Goal: Feedback & Contribution: Submit feedback/report problem

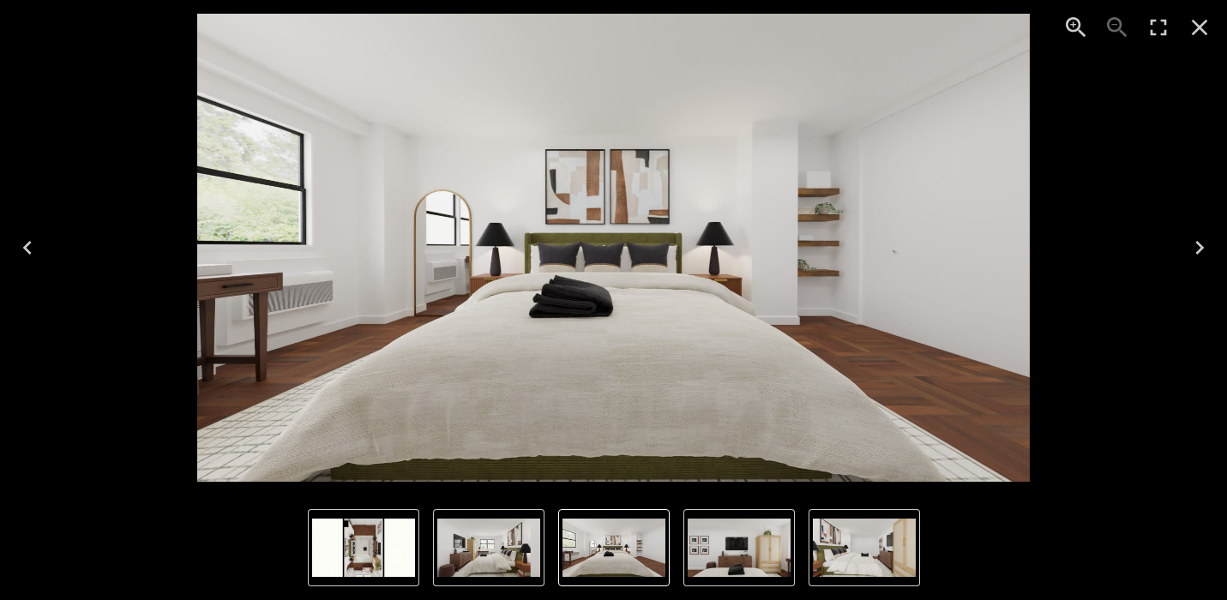
scroll to position [1586, 0]
click at [1196, 251] on icon "Next" at bounding box center [1199, 247] width 27 height 27
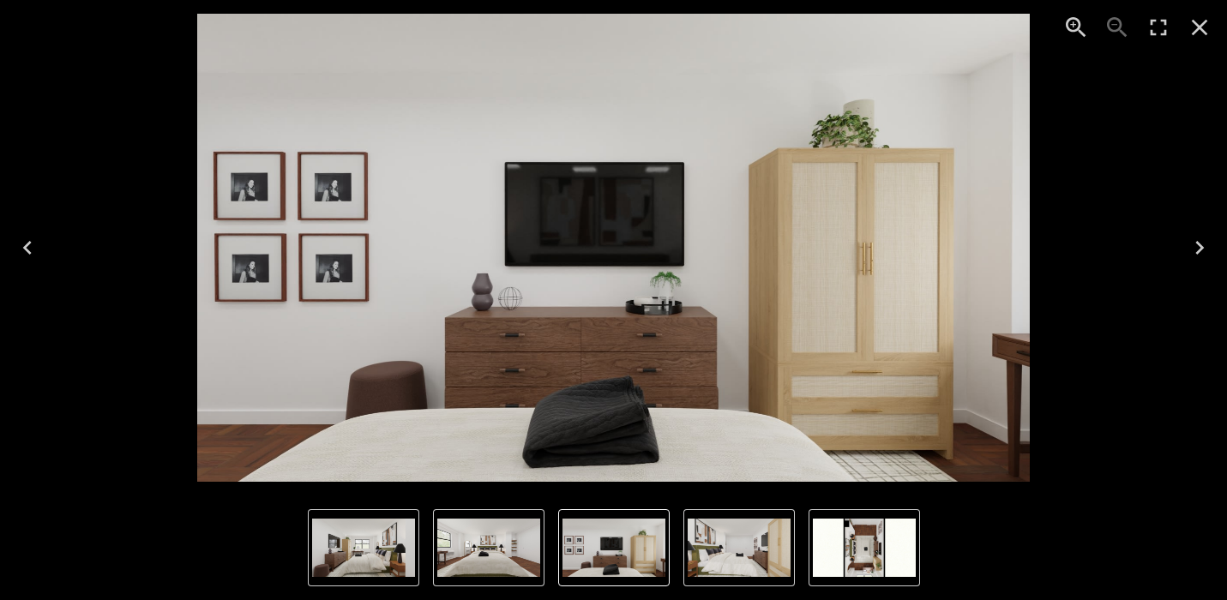
click at [1204, 240] on icon "Next" at bounding box center [1199, 247] width 27 height 27
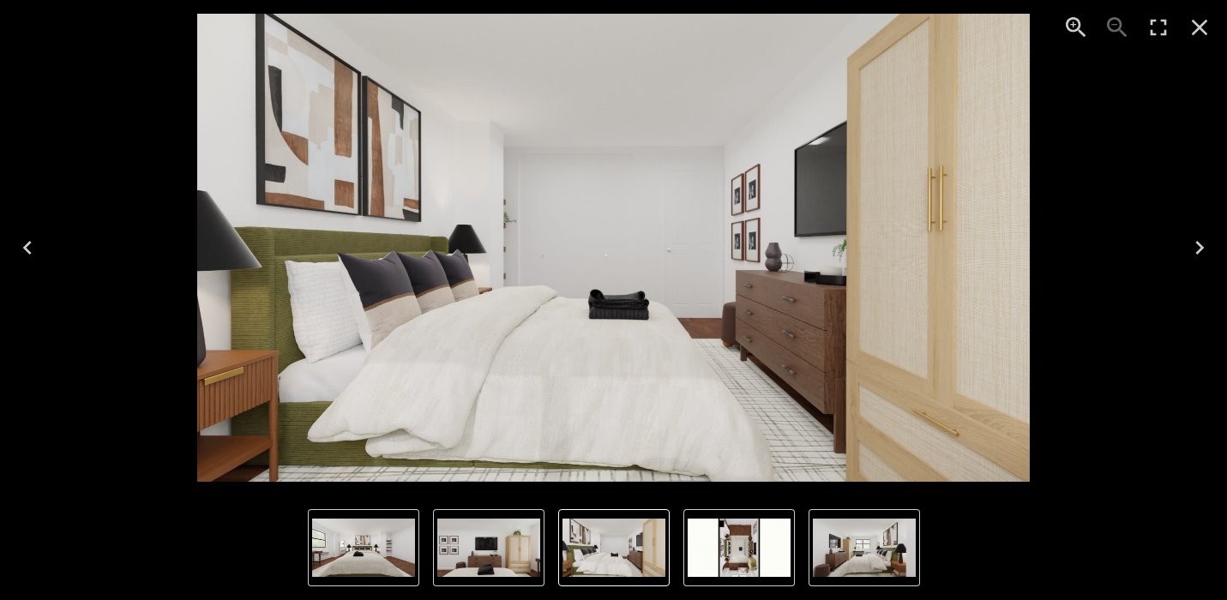
click at [1200, 252] on icon "Next" at bounding box center [1199, 247] width 27 height 27
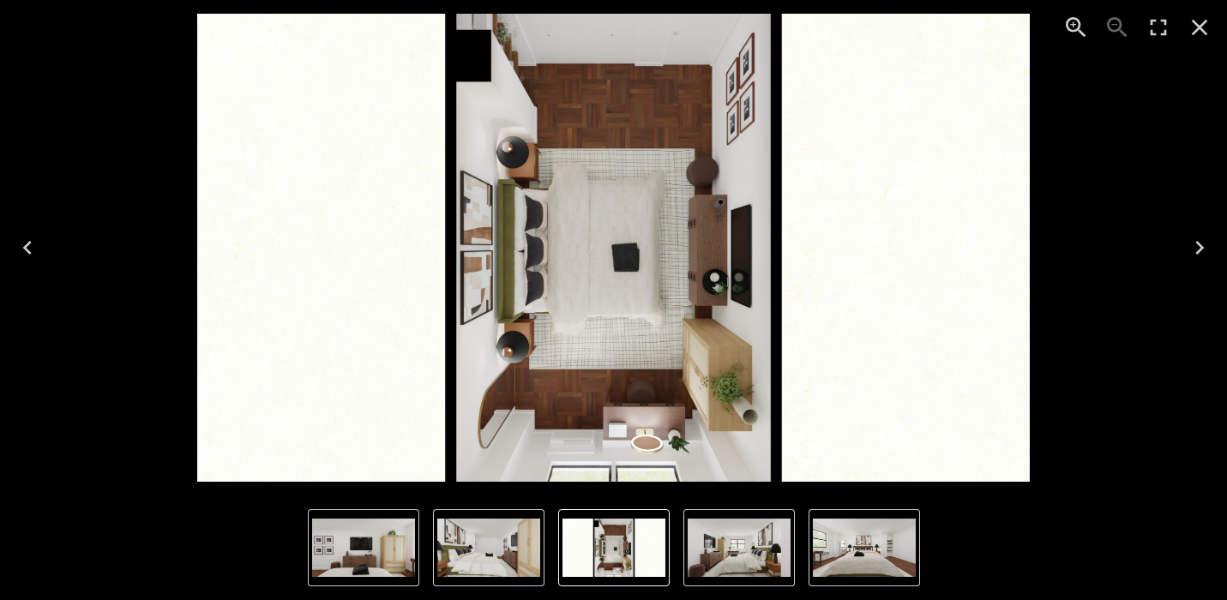
click at [1200, 252] on icon "Next" at bounding box center [1199, 247] width 27 height 27
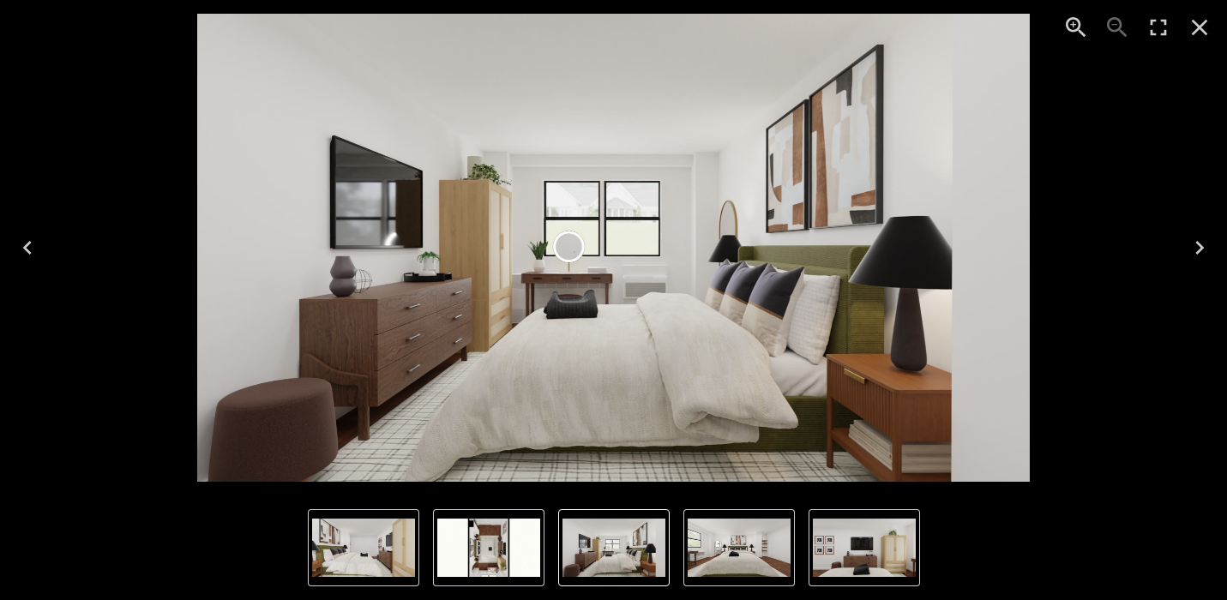
click at [1199, 257] on icon "Next" at bounding box center [1199, 247] width 27 height 27
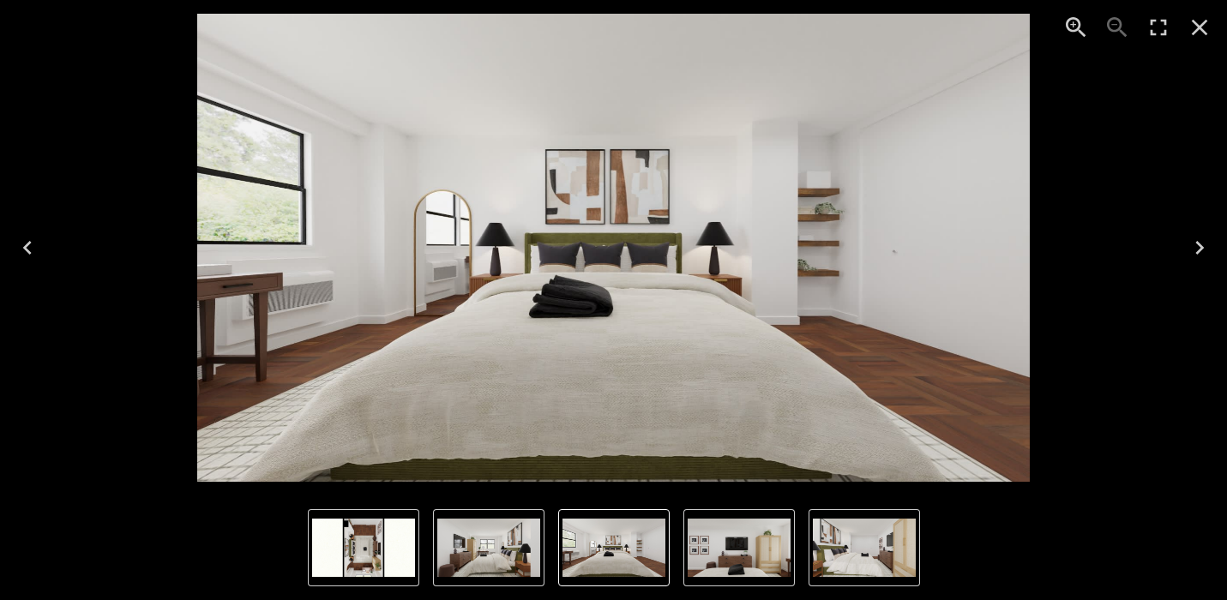
click at [1199, 257] on icon "Next" at bounding box center [1199, 247] width 27 height 27
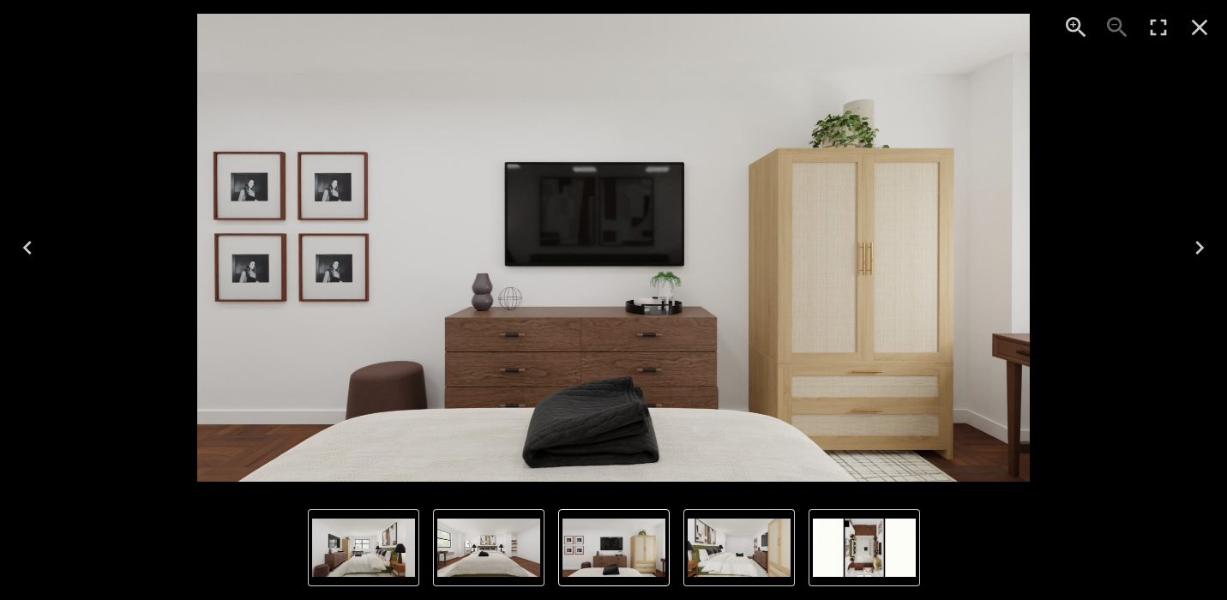
click at [1199, 257] on icon "Next" at bounding box center [1199, 247] width 27 height 27
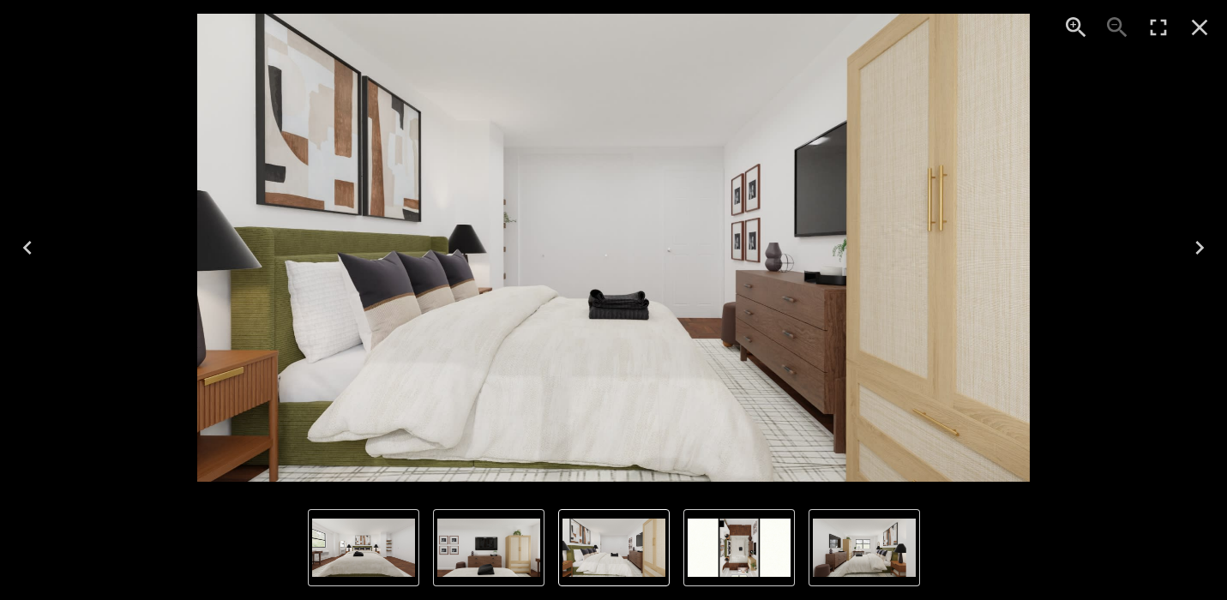
click at [1199, 256] on icon "Next" at bounding box center [1199, 247] width 27 height 27
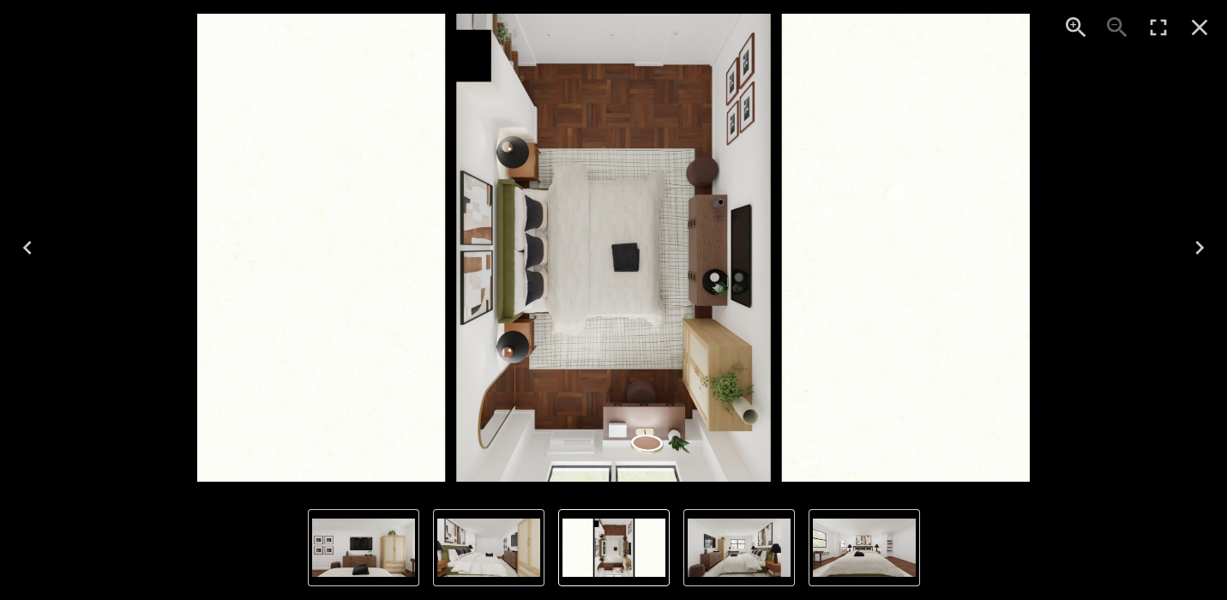
click at [1199, 256] on icon "Next" at bounding box center [1199, 247] width 27 height 27
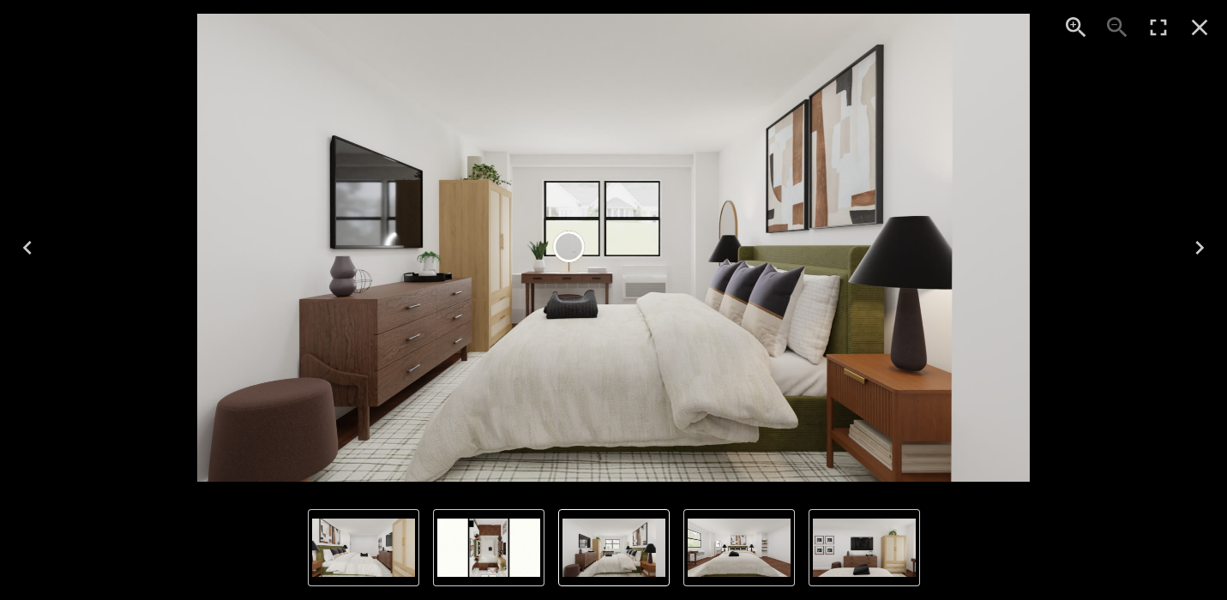
click at [1210, 33] on icon "Close" at bounding box center [1199, 27] width 27 height 27
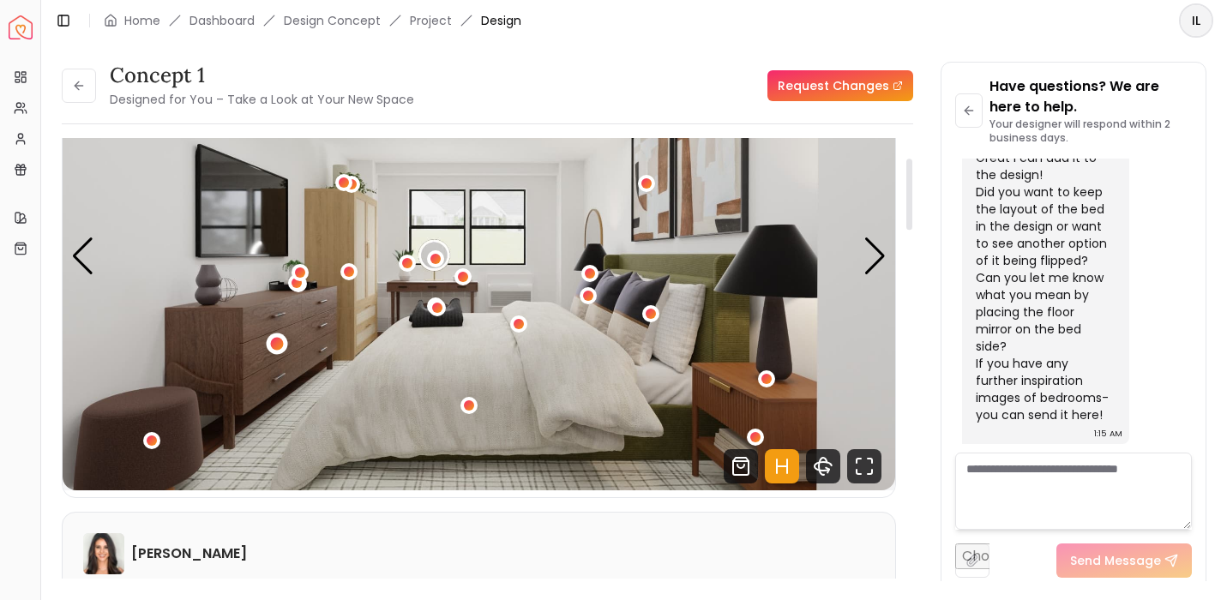
click at [273, 343] on div "1 / 5" at bounding box center [276, 344] width 13 height 13
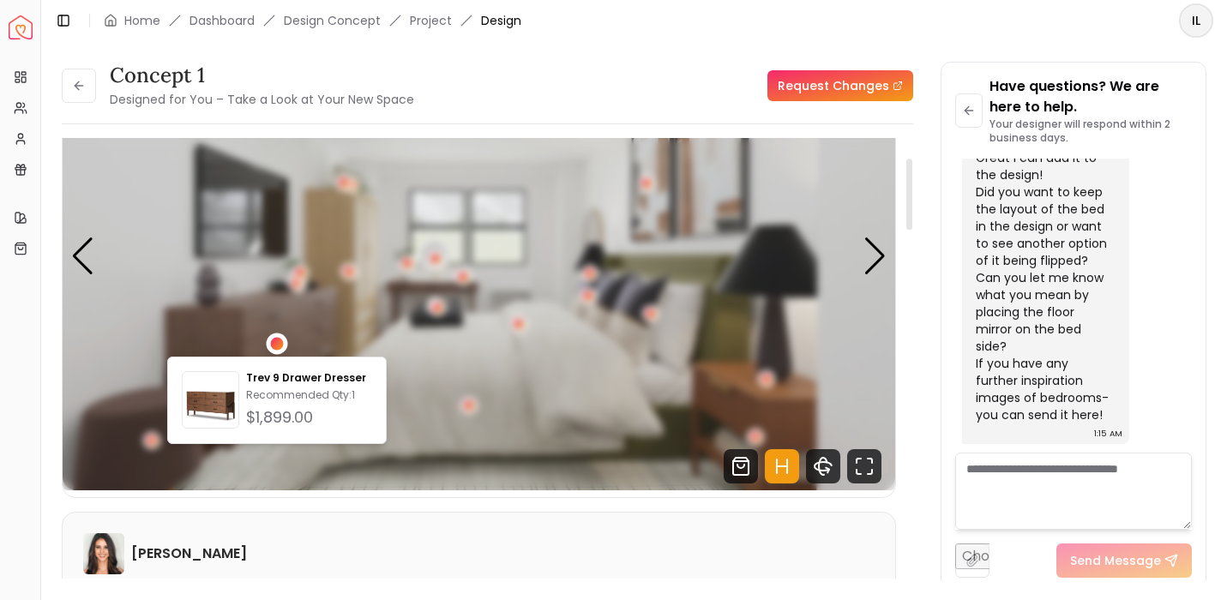
click at [274, 342] on div "1 / 5" at bounding box center [276, 344] width 13 height 13
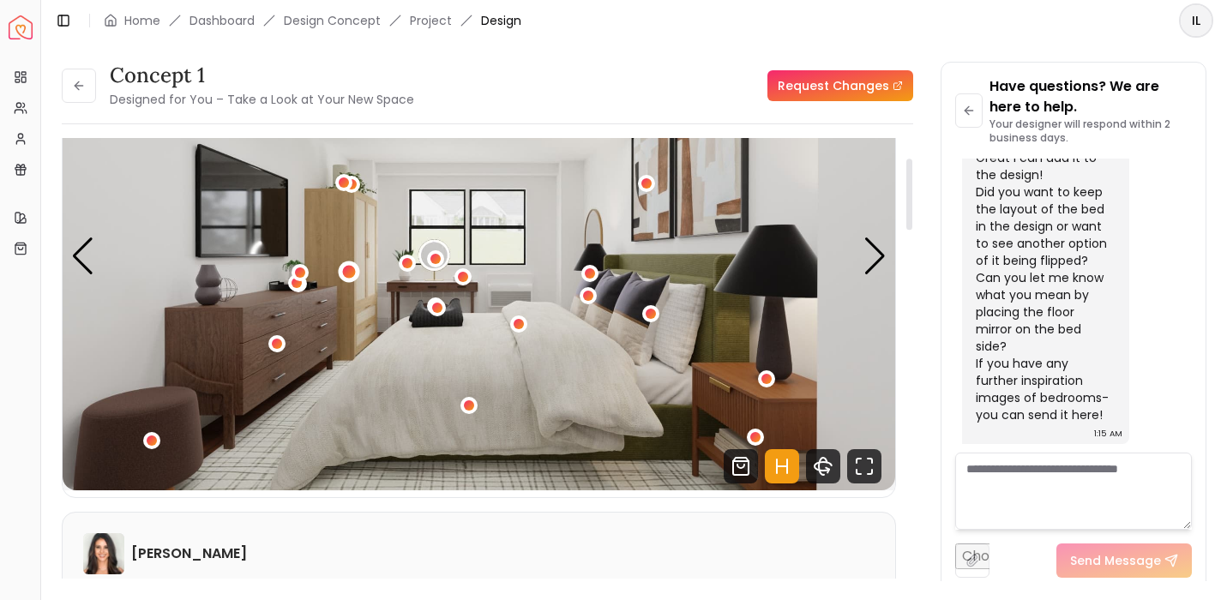
click at [352, 275] on div "1 / 5" at bounding box center [349, 272] width 13 height 13
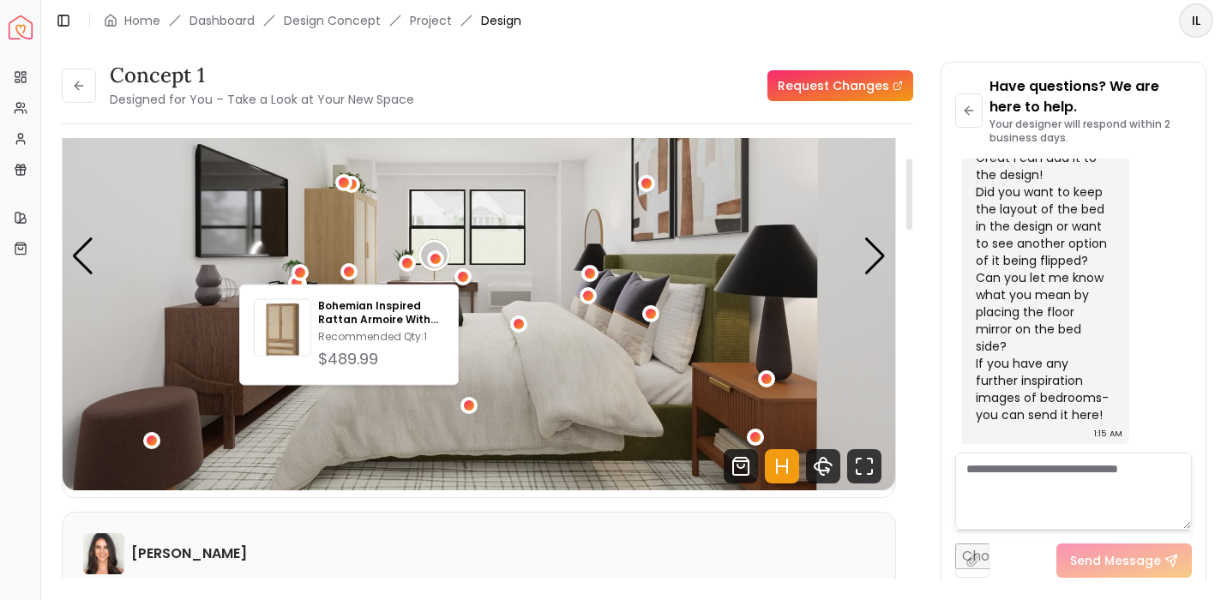
click at [346, 195] on img "1 / 5" at bounding box center [479, 256] width 833 height 468
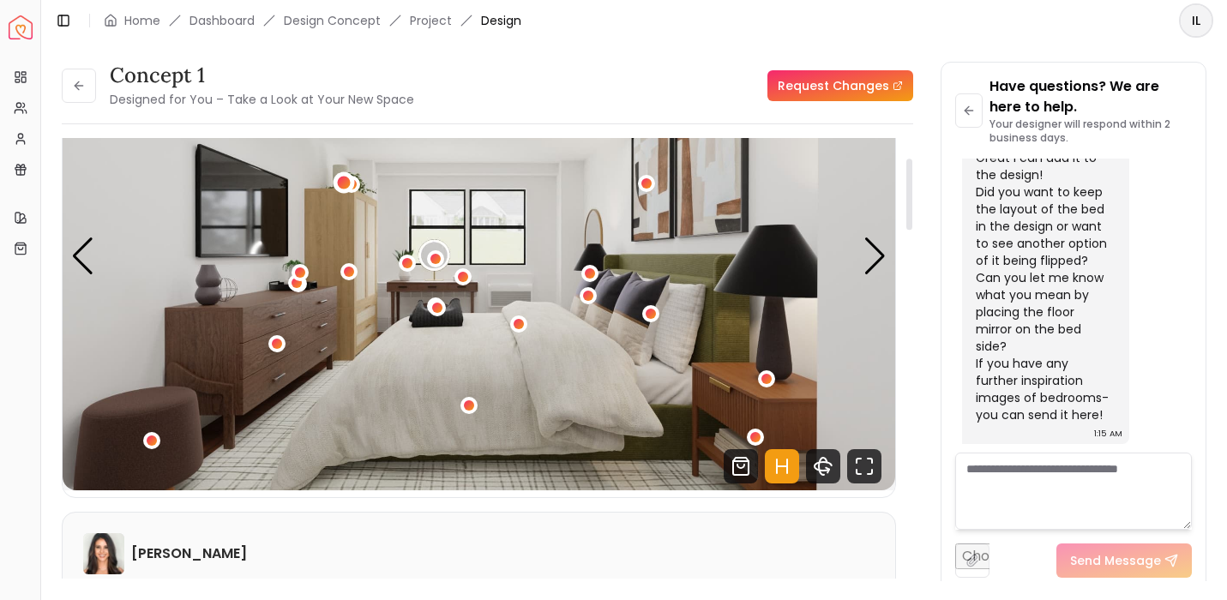
click at [345, 187] on div "1 / 5" at bounding box center [344, 183] width 13 height 13
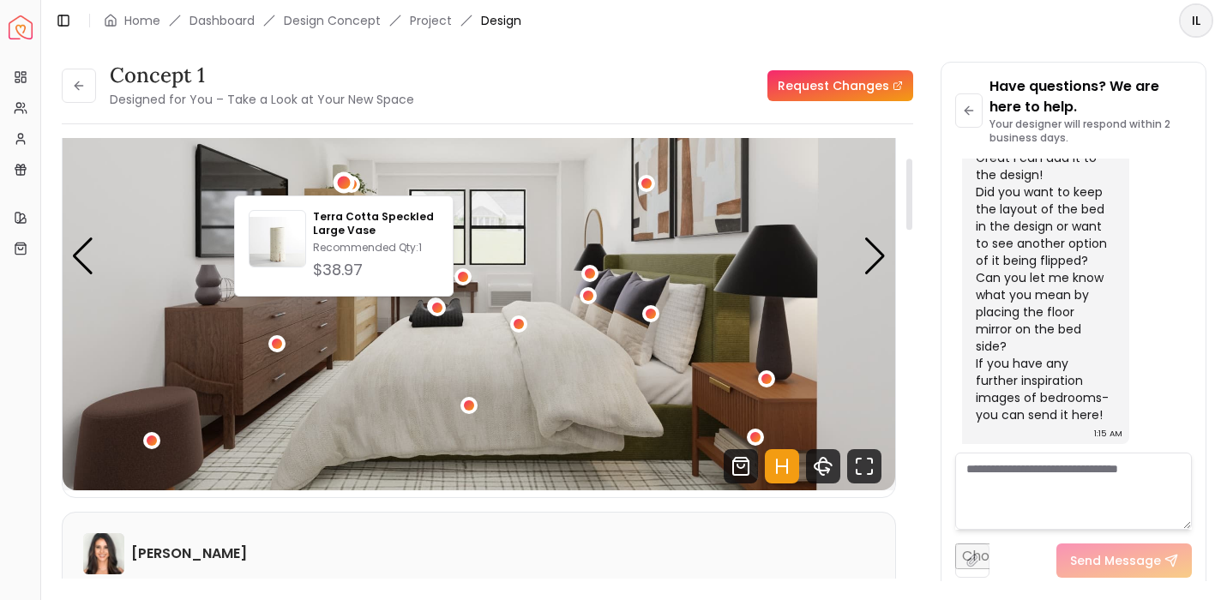
click at [365, 167] on img "1 / 5" at bounding box center [479, 256] width 833 height 468
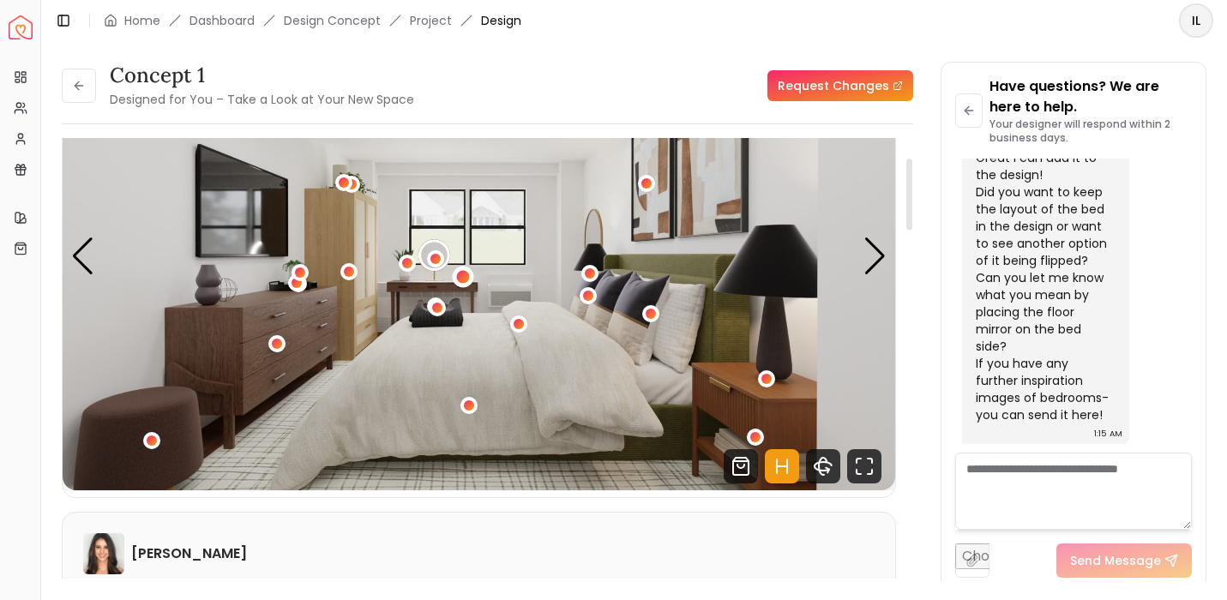
click at [460, 280] on div "1 / 5" at bounding box center [462, 277] width 13 height 13
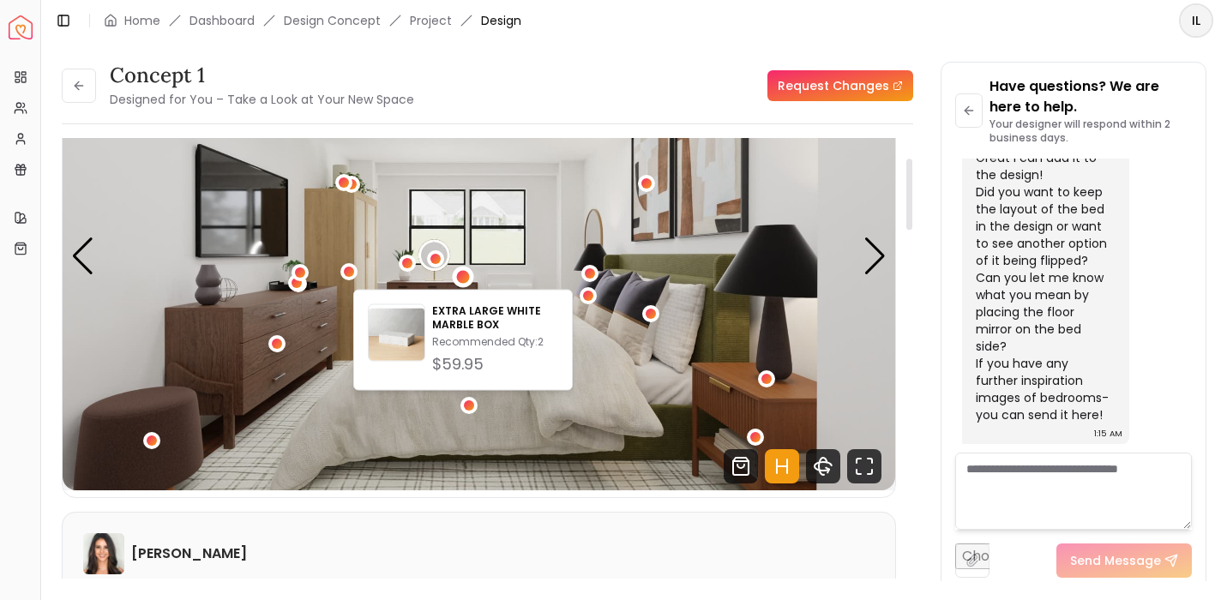
click at [440, 274] on img "1 / 5" at bounding box center [479, 256] width 833 height 468
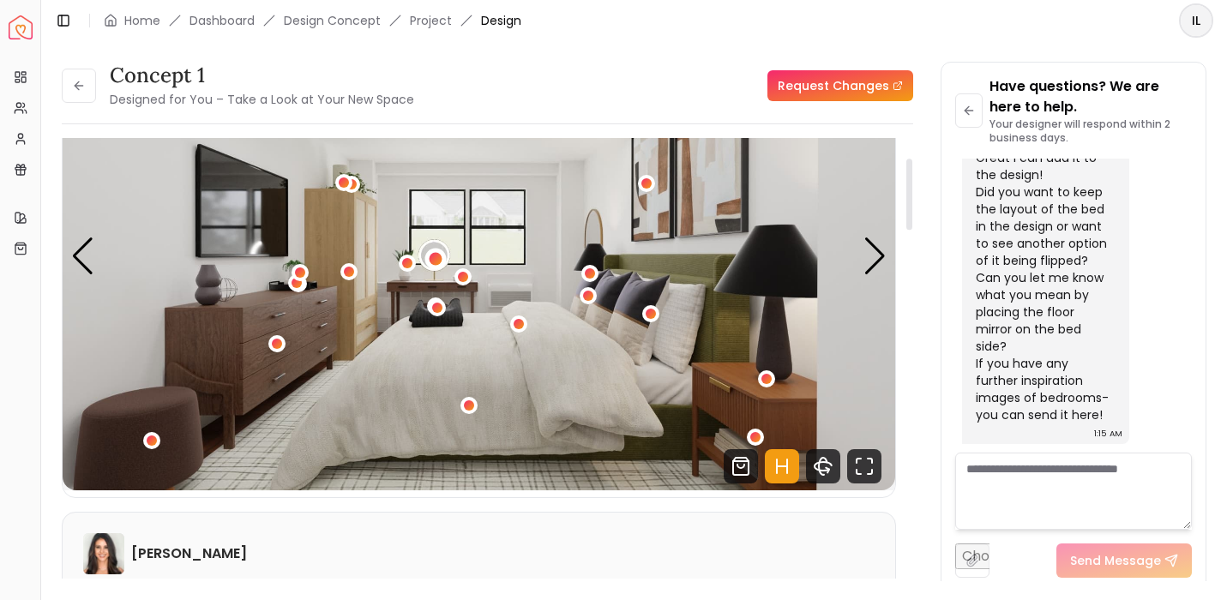
click at [435, 262] on div "1 / 5" at bounding box center [435, 259] width 13 height 13
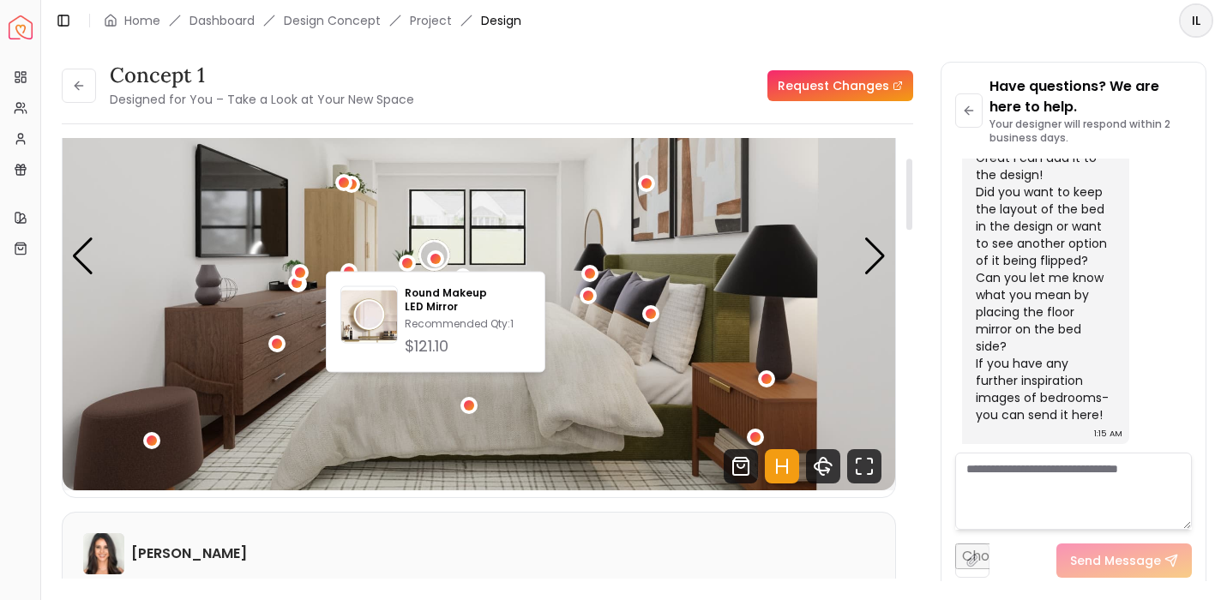
click at [433, 239] on img "1 / 5" at bounding box center [479, 256] width 833 height 468
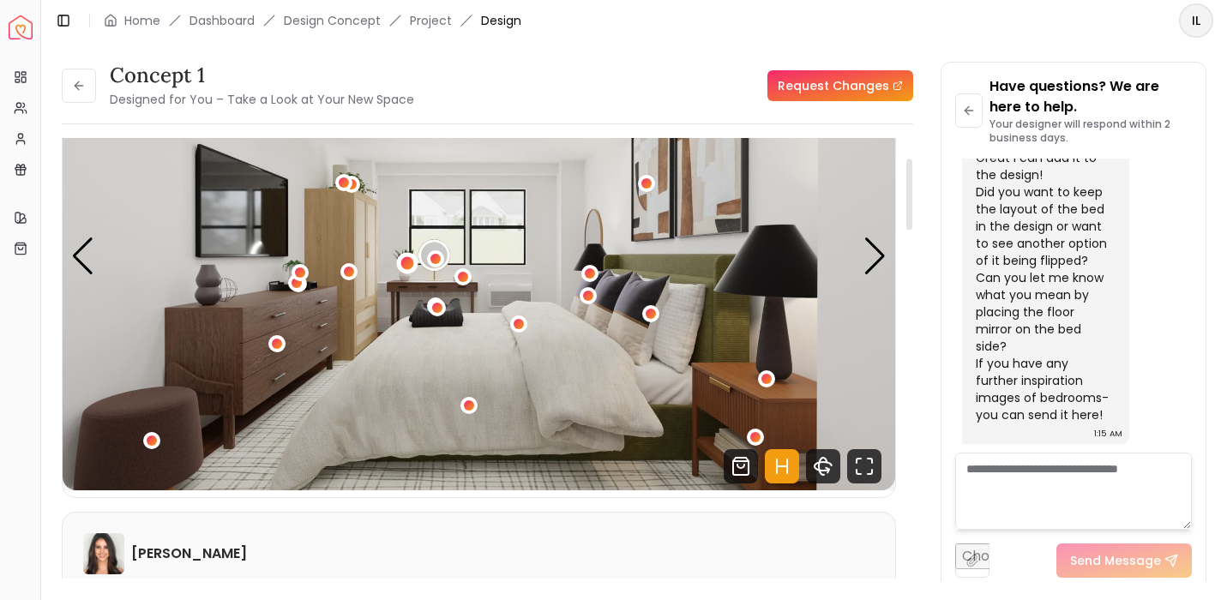
click at [408, 262] on div "1 / 5" at bounding box center [407, 263] width 13 height 13
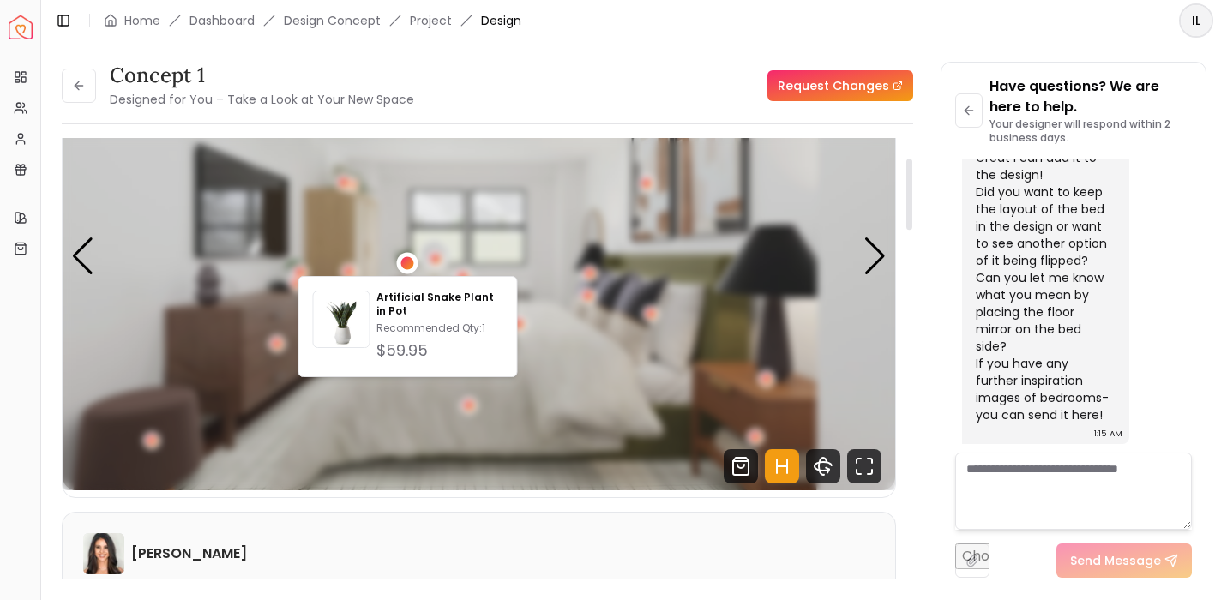
click at [408, 262] on div "1 / 5" at bounding box center [407, 263] width 13 height 13
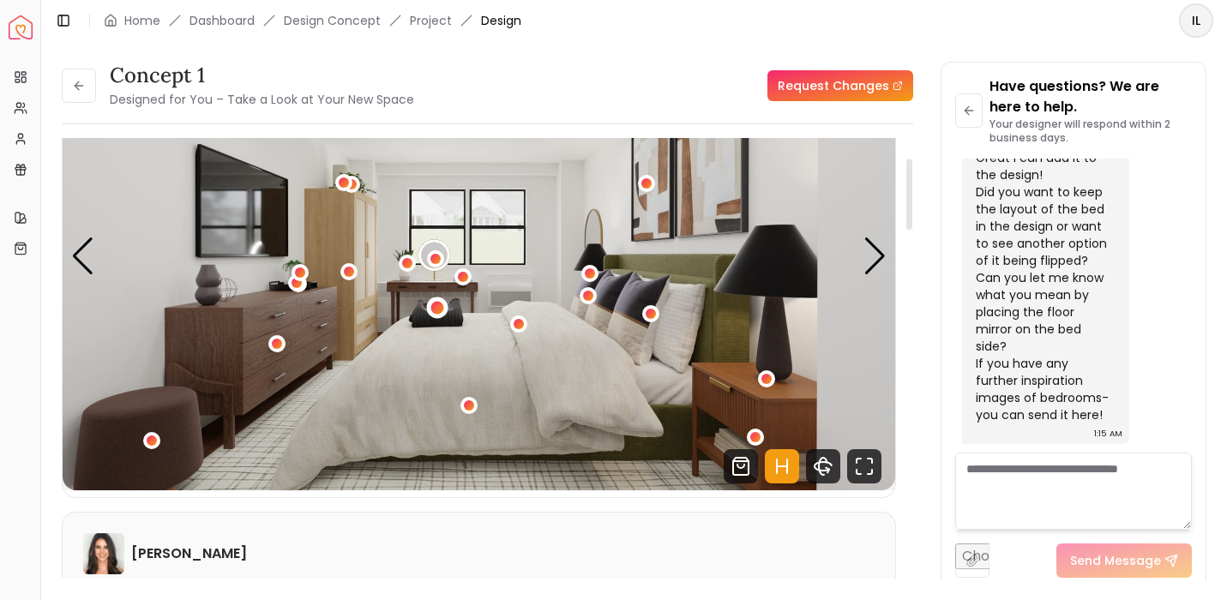
click at [436, 308] on div "1 / 5" at bounding box center [437, 308] width 13 height 13
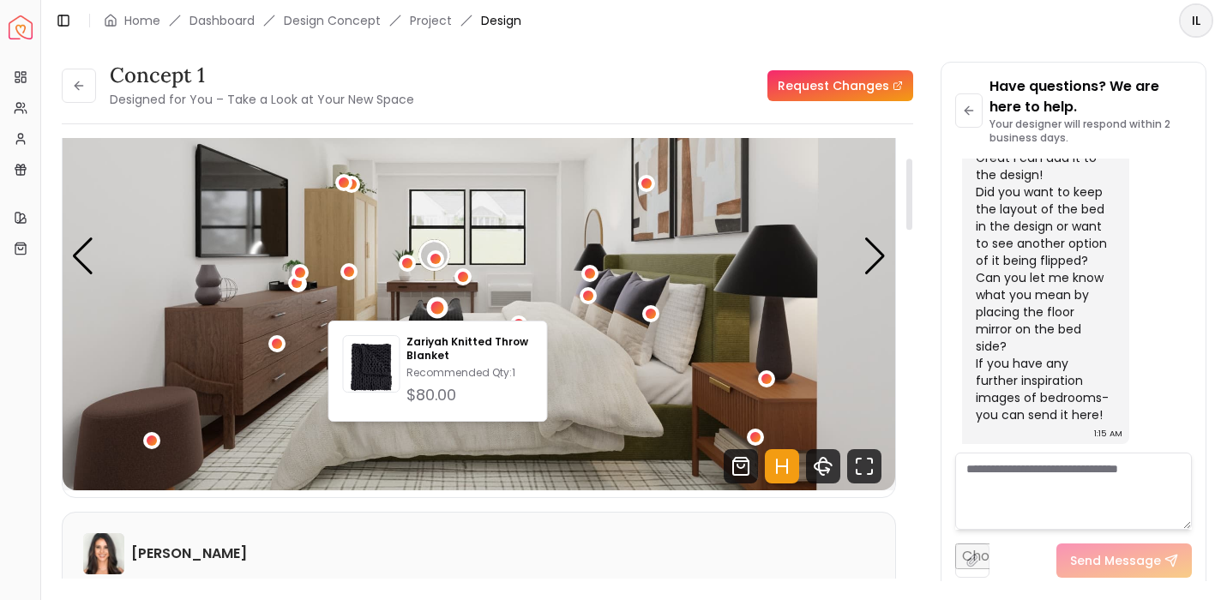
click at [435, 287] on img "1 / 5" at bounding box center [479, 256] width 833 height 468
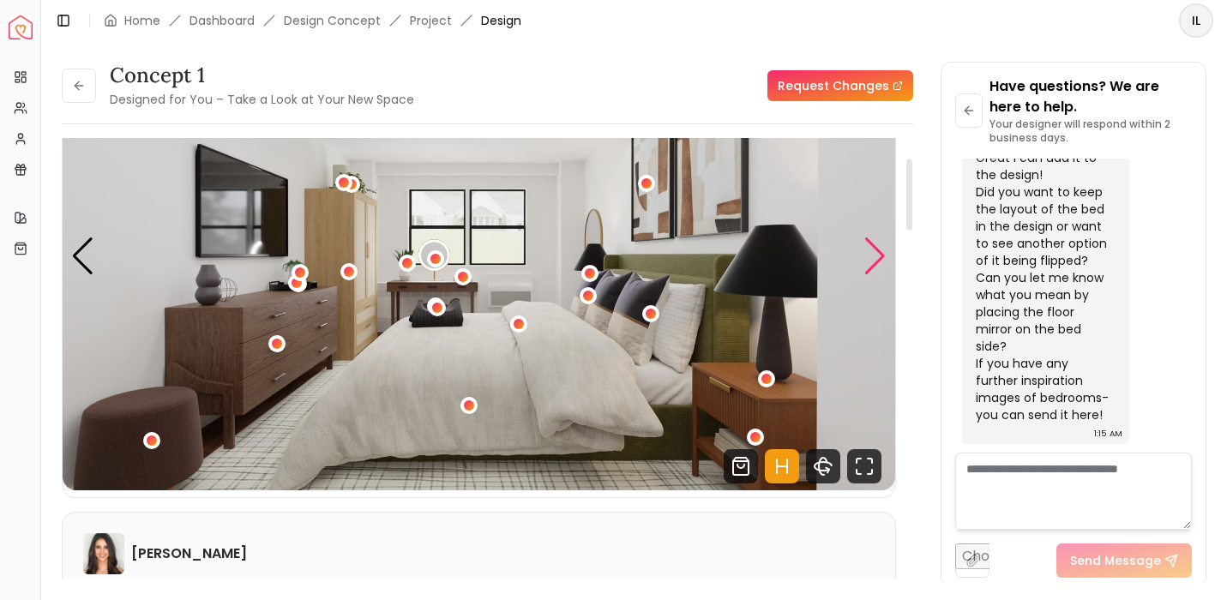
click at [882, 256] on div "Next slide" at bounding box center [875, 257] width 23 height 38
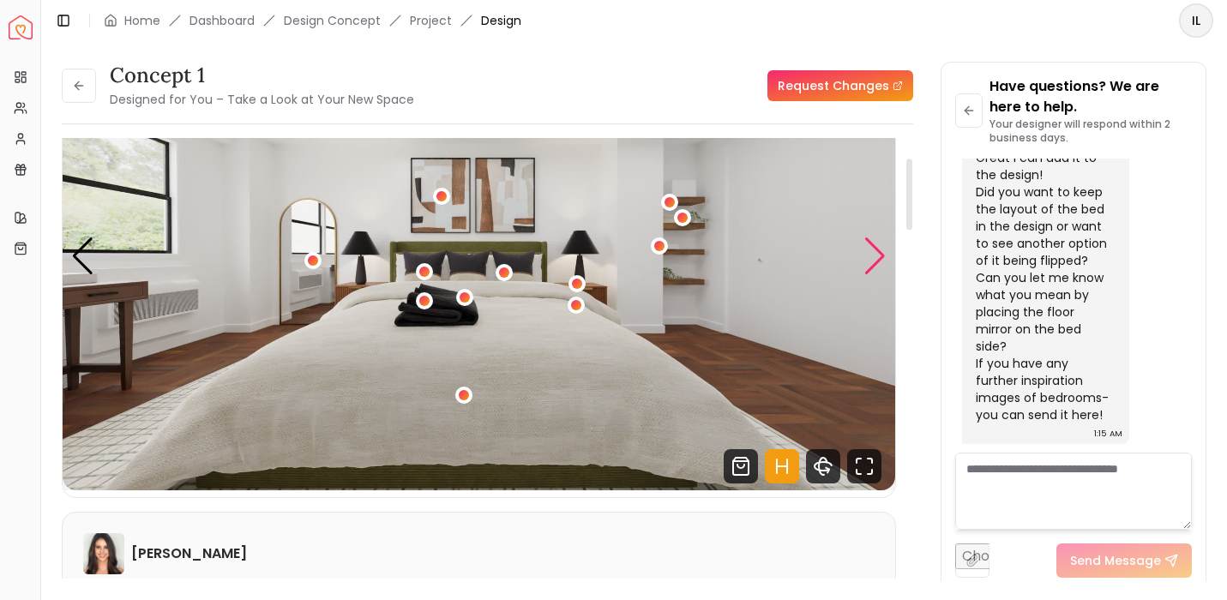
click at [866, 246] on div "Next slide" at bounding box center [875, 257] width 23 height 38
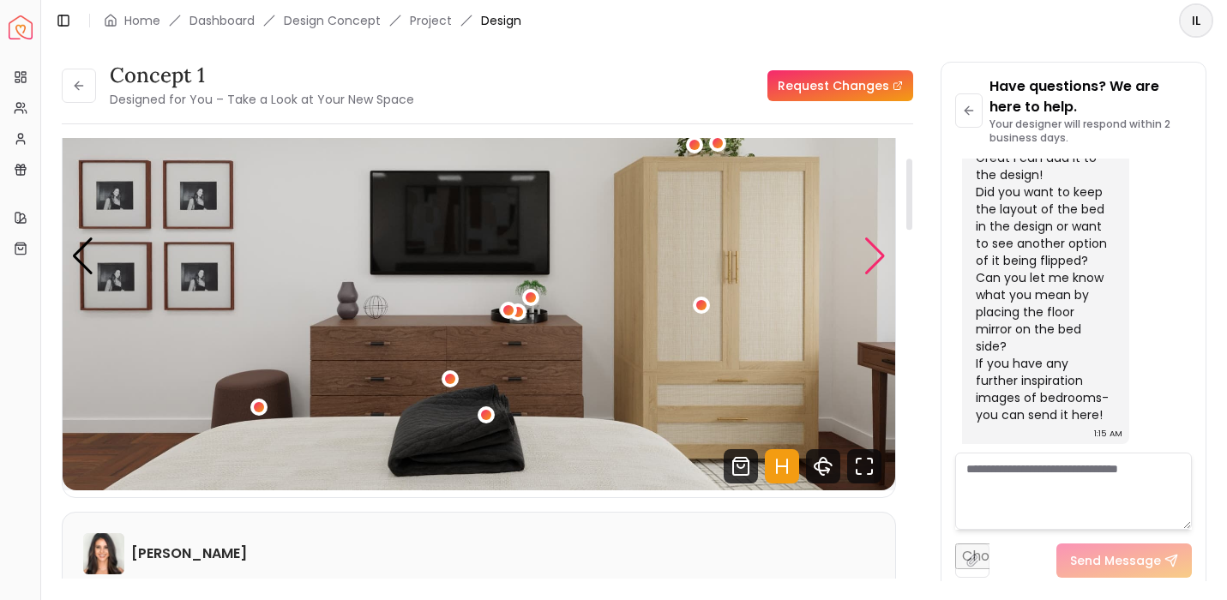
click at [867, 245] on div "Next slide" at bounding box center [875, 257] width 23 height 38
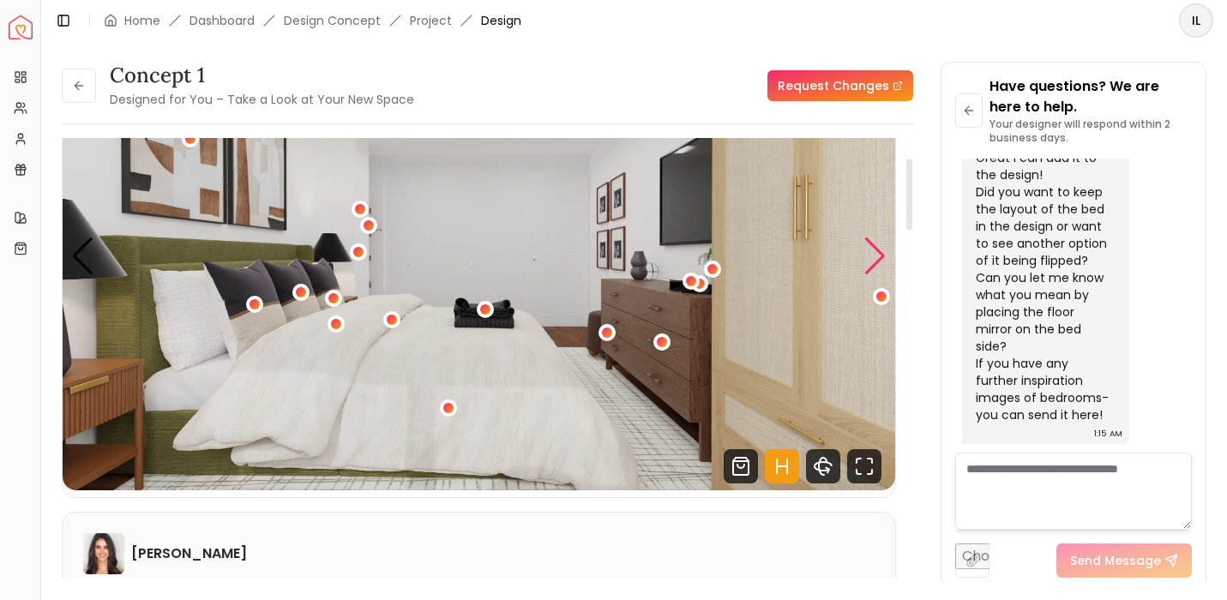
click at [867, 247] on div "Next slide" at bounding box center [875, 257] width 23 height 38
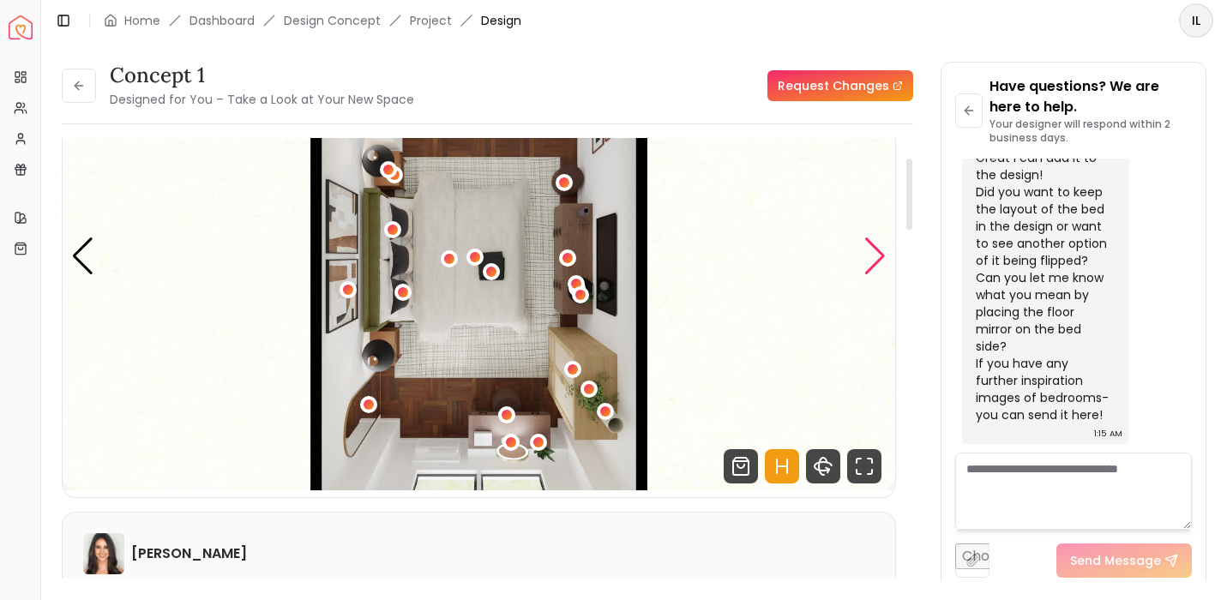
click at [867, 247] on div "Next slide" at bounding box center [875, 257] width 23 height 38
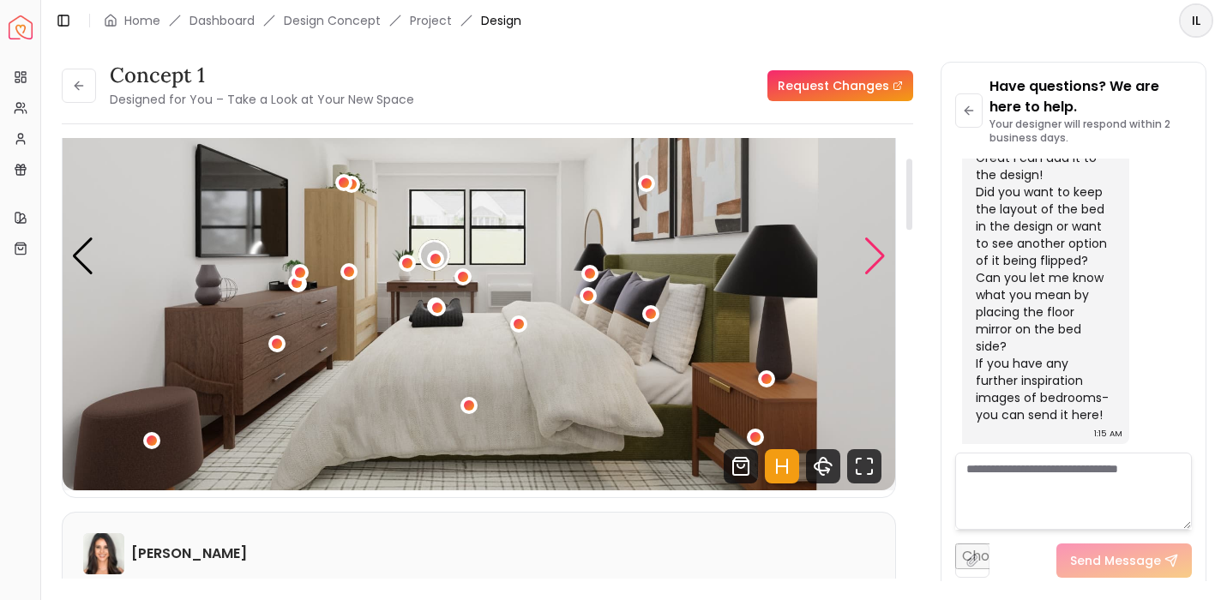
click at [867, 247] on div "Next slide" at bounding box center [875, 257] width 23 height 38
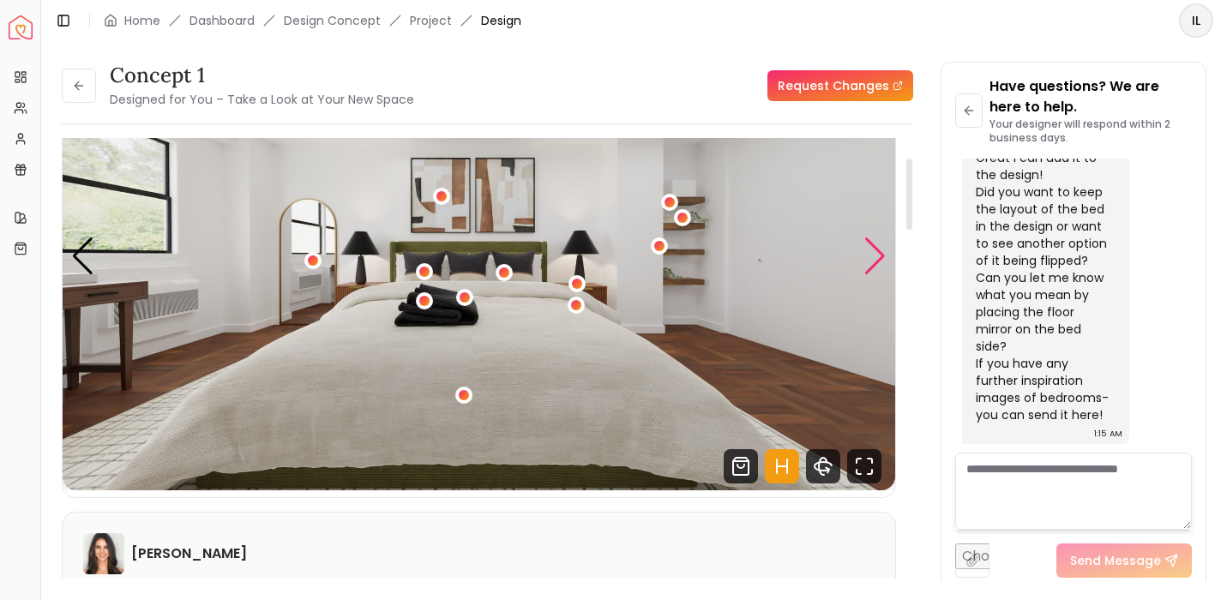
click at [871, 244] on div "Next slide" at bounding box center [875, 257] width 23 height 38
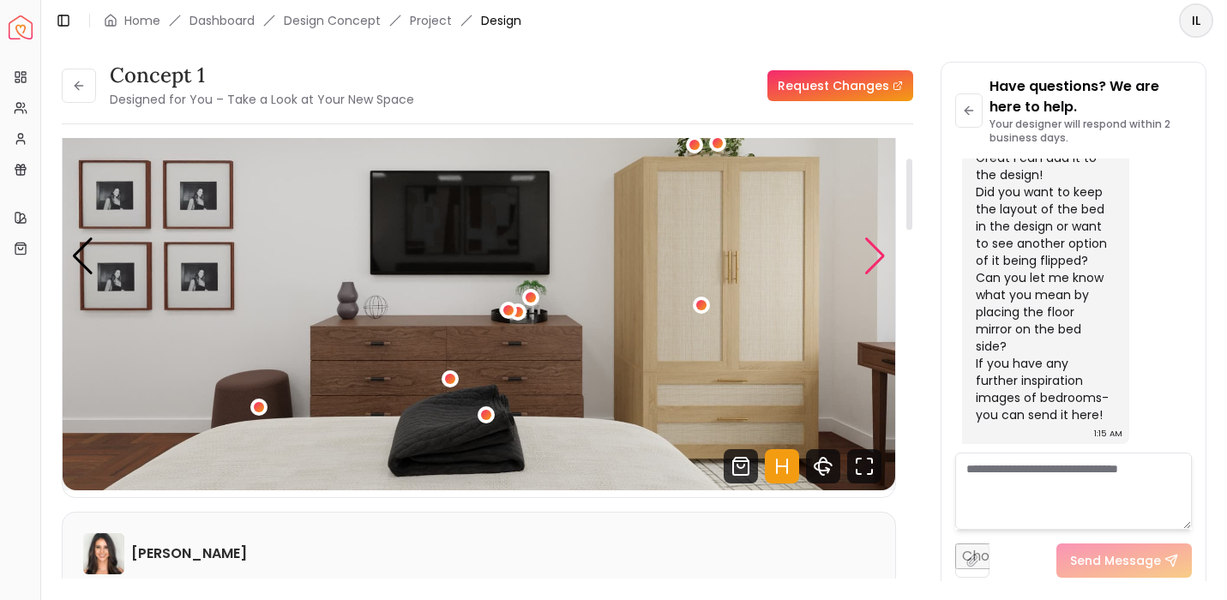
click at [871, 244] on div "Next slide" at bounding box center [875, 257] width 23 height 38
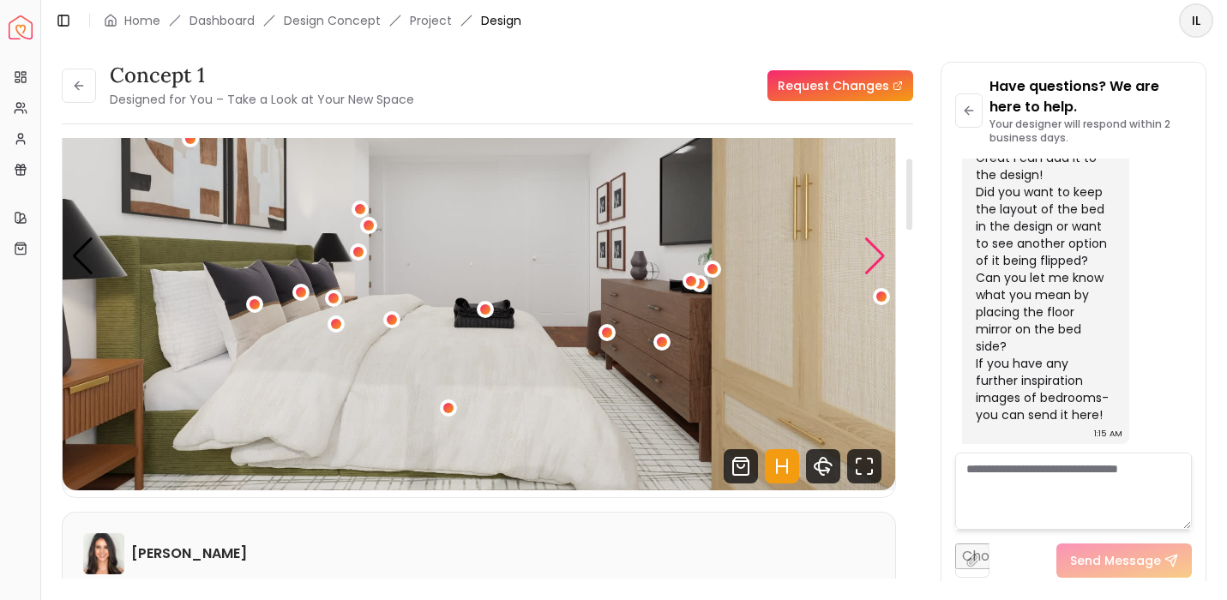
click at [871, 244] on div "Next slide" at bounding box center [875, 257] width 23 height 38
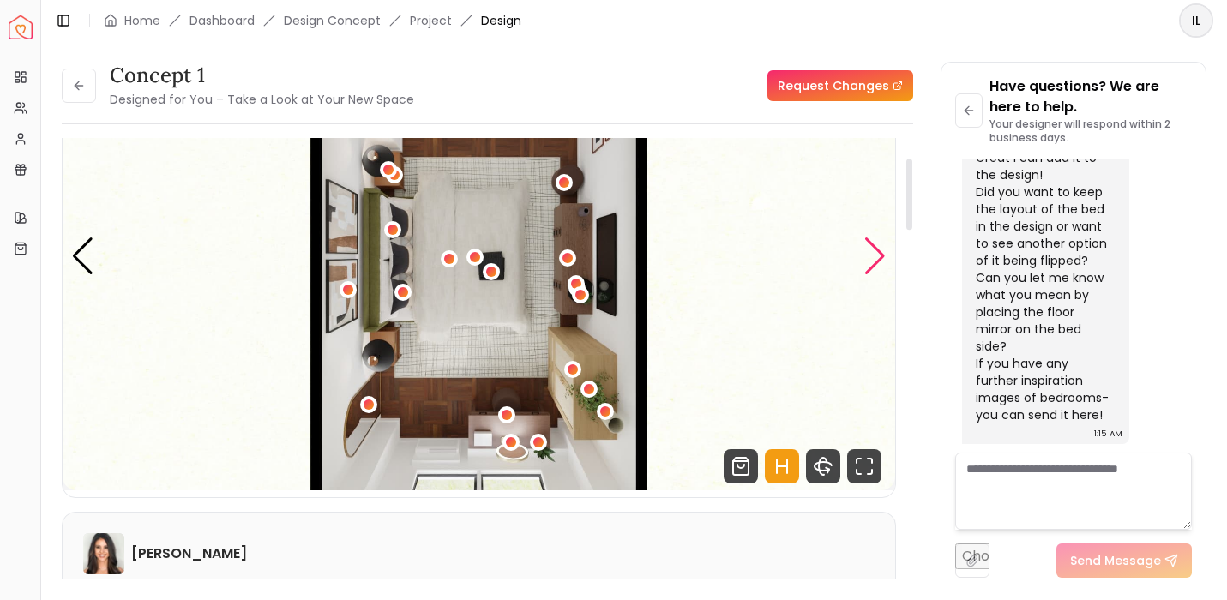
click at [871, 244] on div "Next slide" at bounding box center [875, 257] width 23 height 38
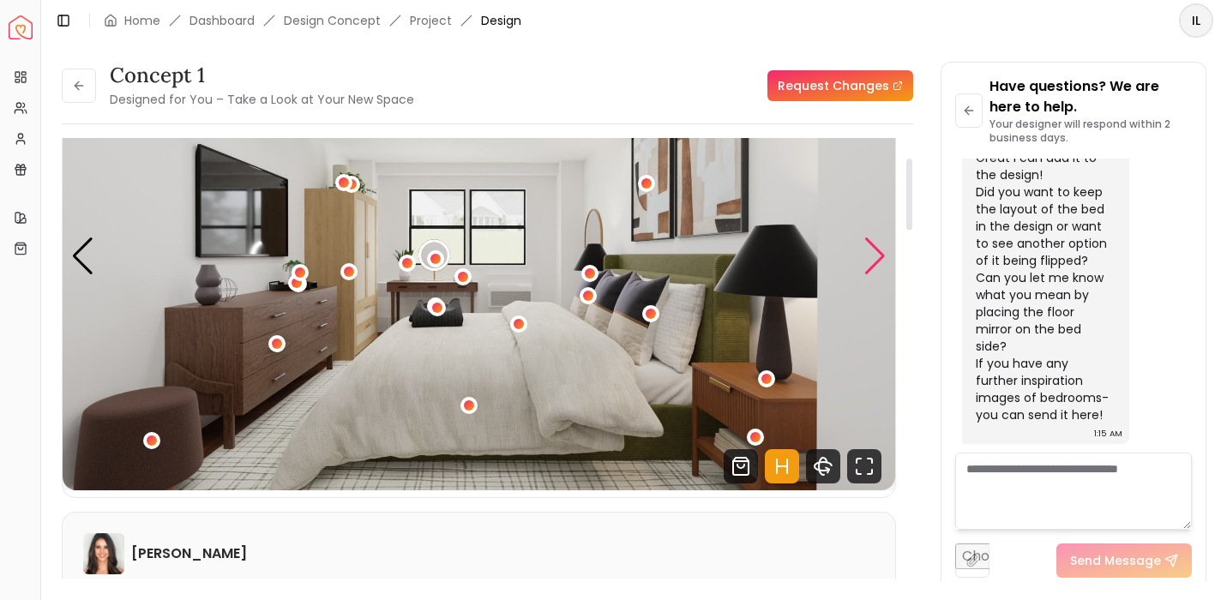
click at [871, 244] on div "Next slide" at bounding box center [875, 257] width 23 height 38
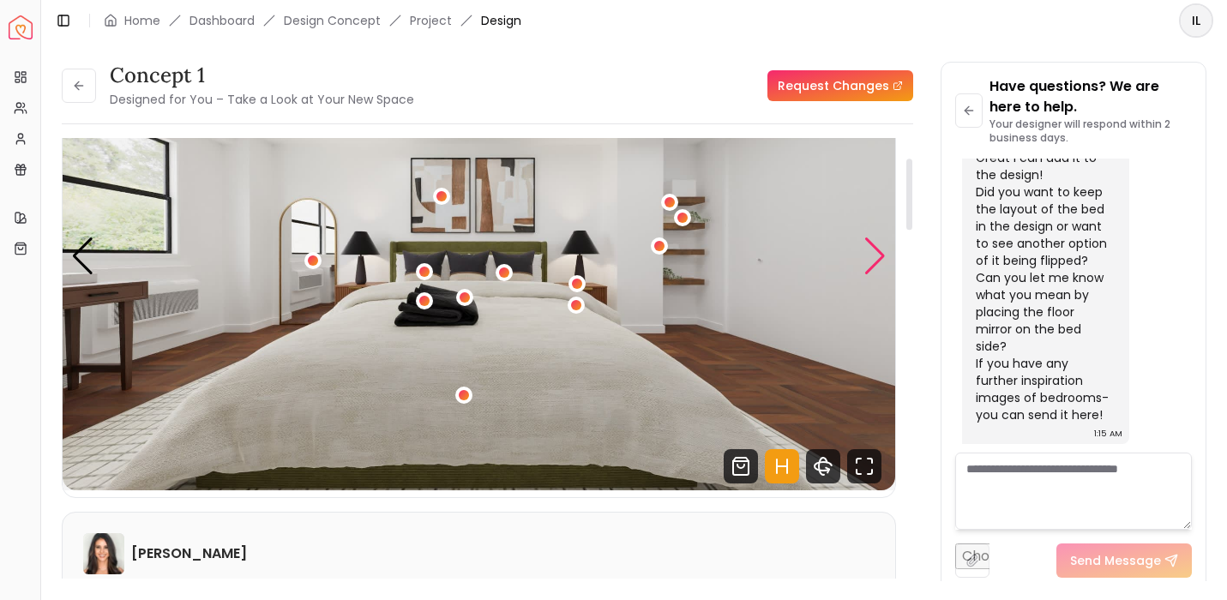
click at [871, 244] on div "Next slide" at bounding box center [875, 257] width 23 height 38
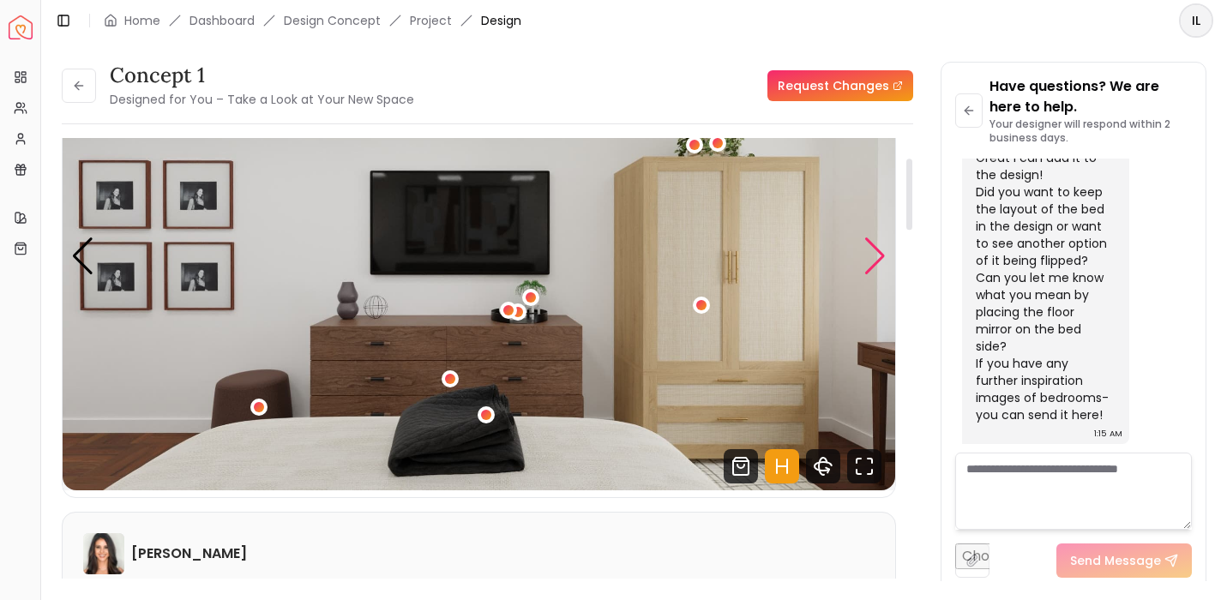
click at [871, 244] on div "Next slide" at bounding box center [875, 257] width 23 height 38
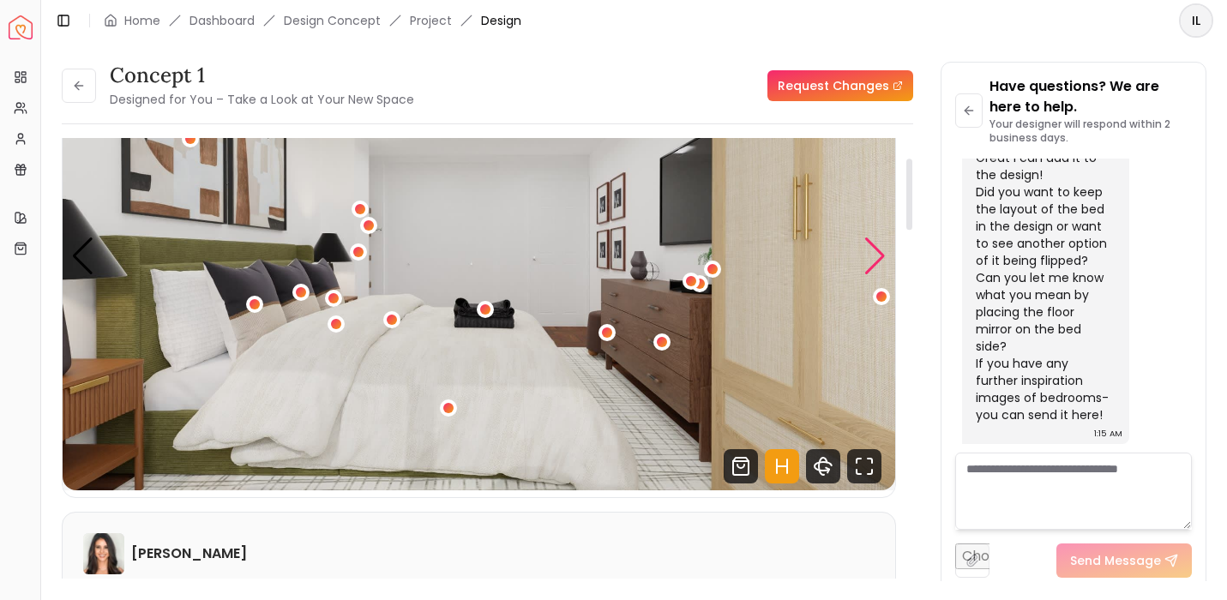
click at [871, 244] on div "Next slide" at bounding box center [875, 257] width 23 height 38
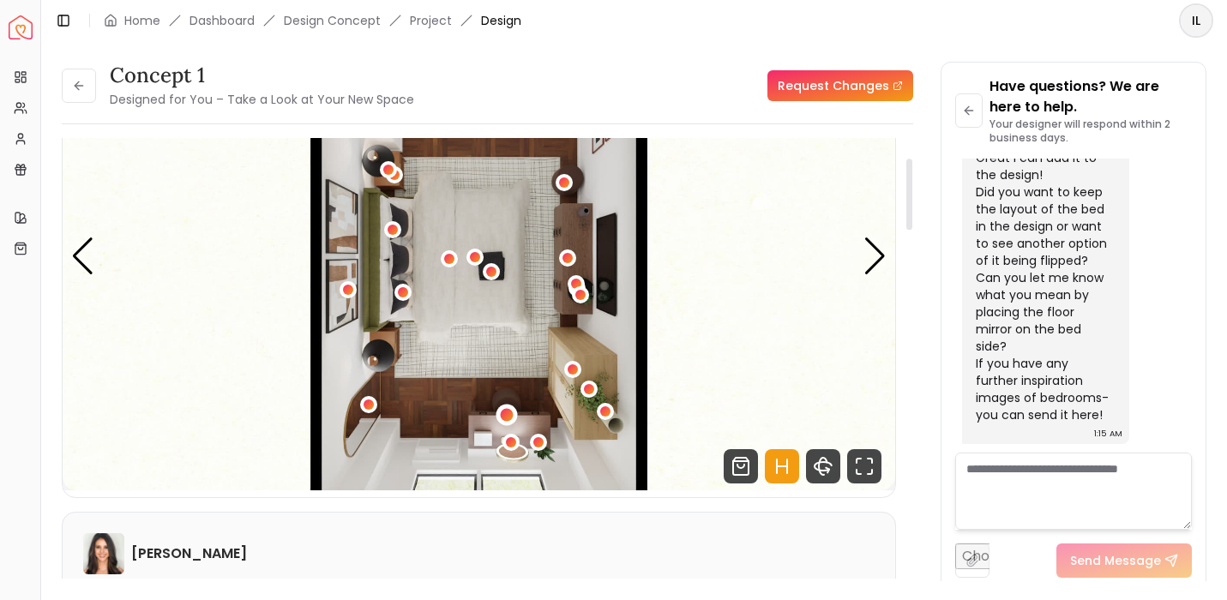
click at [505, 416] on div "5 / 5" at bounding box center [506, 414] width 13 height 13
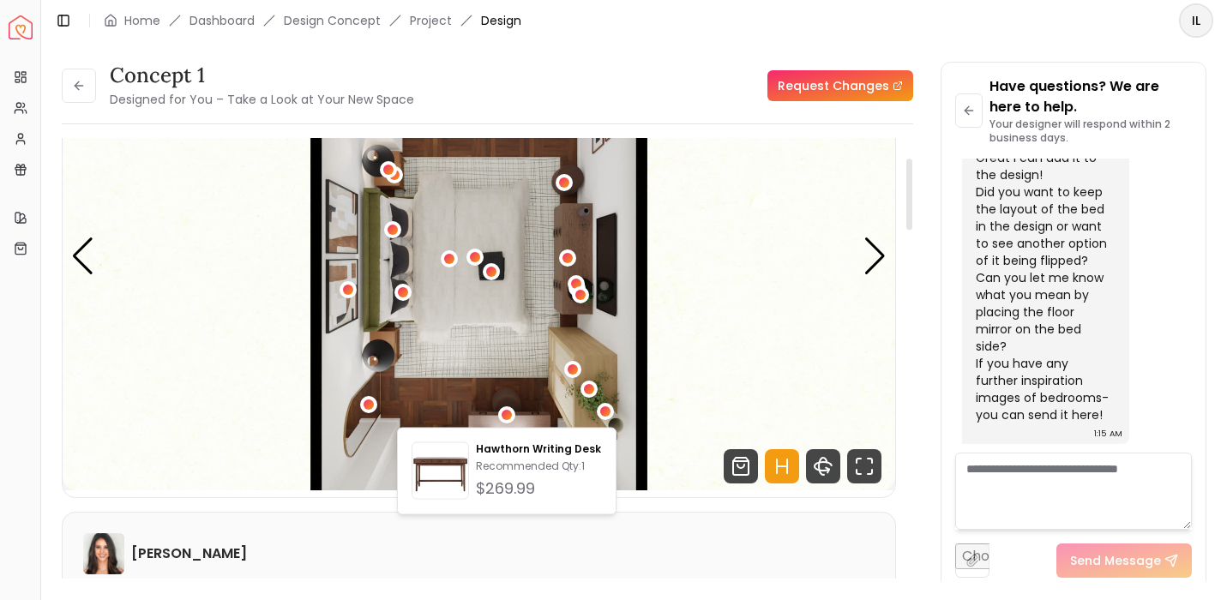
click at [695, 366] on img "5 / 5" at bounding box center [479, 256] width 833 height 468
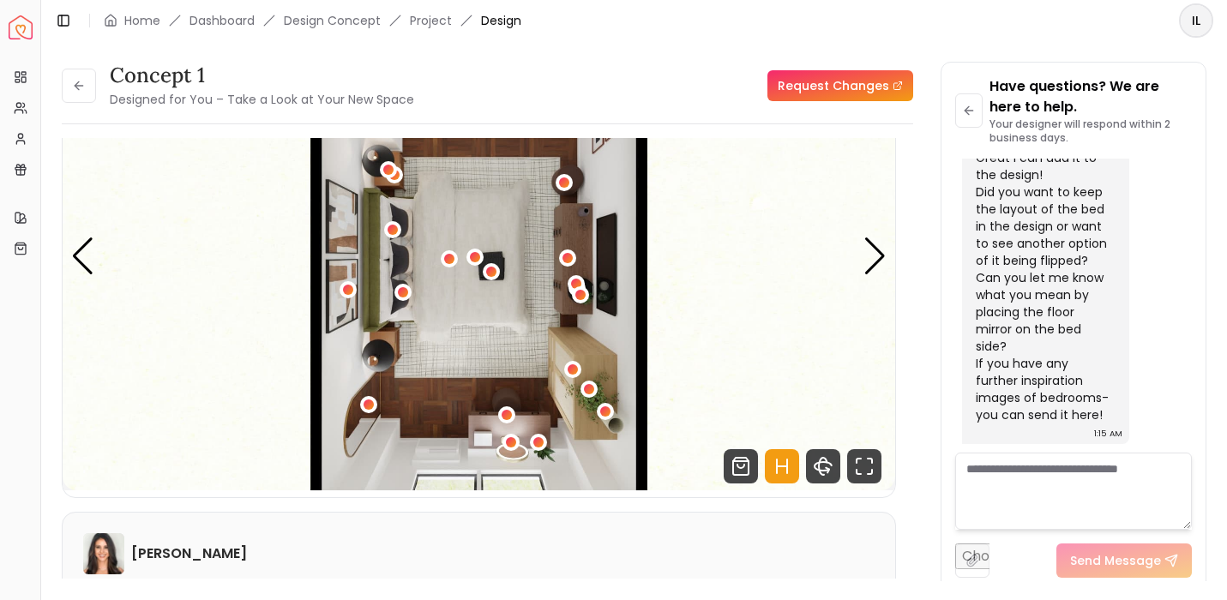
click at [1008, 489] on textarea at bounding box center [1073, 491] width 237 height 77
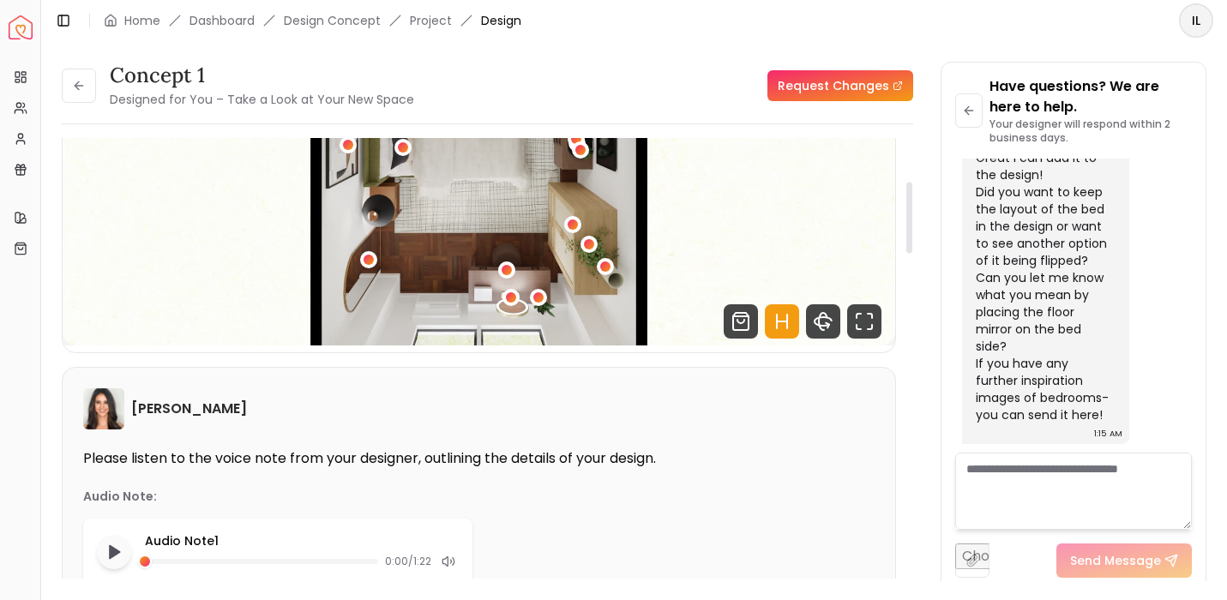
scroll to position [347, 0]
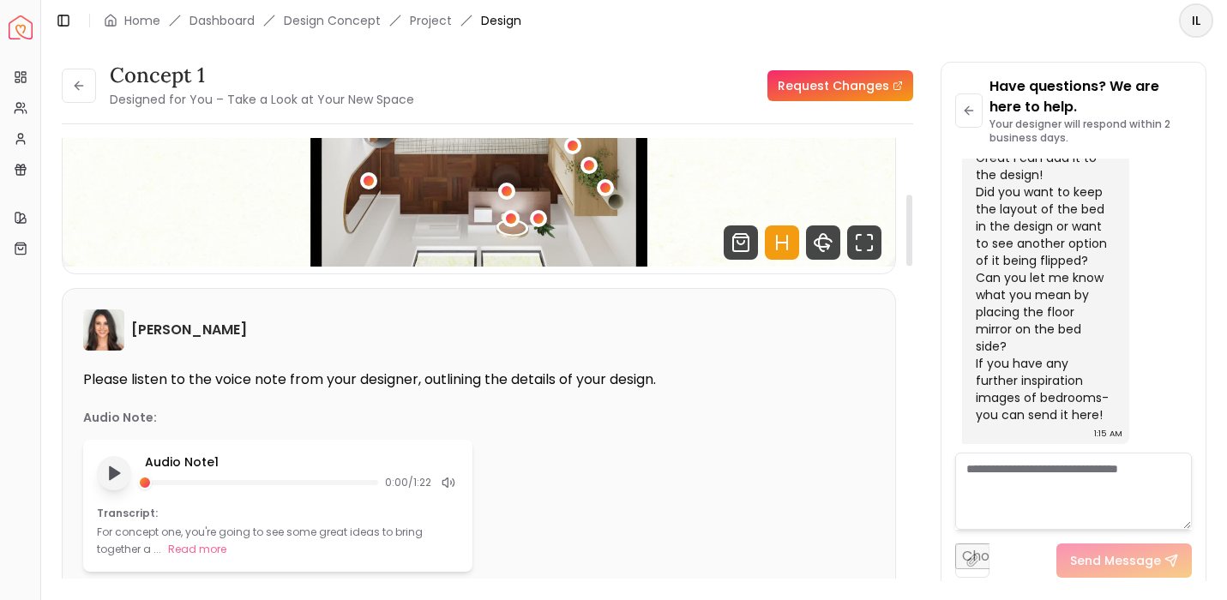
click at [114, 478] on icon "Play audio note" at bounding box center [113, 473] width 17 height 17
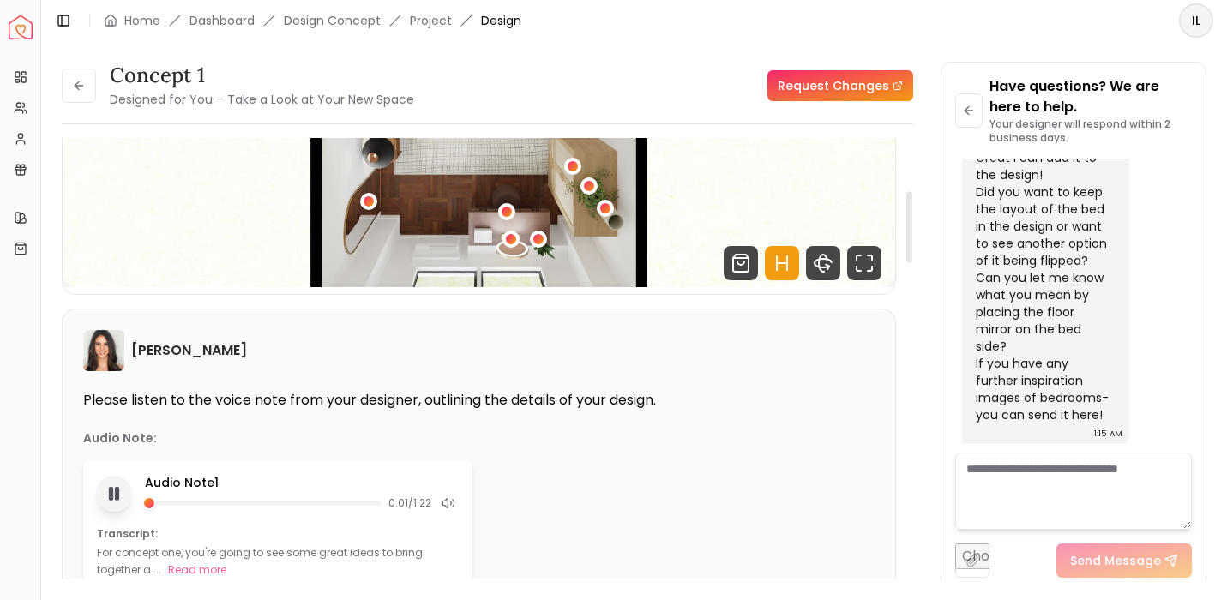
scroll to position [323, 0]
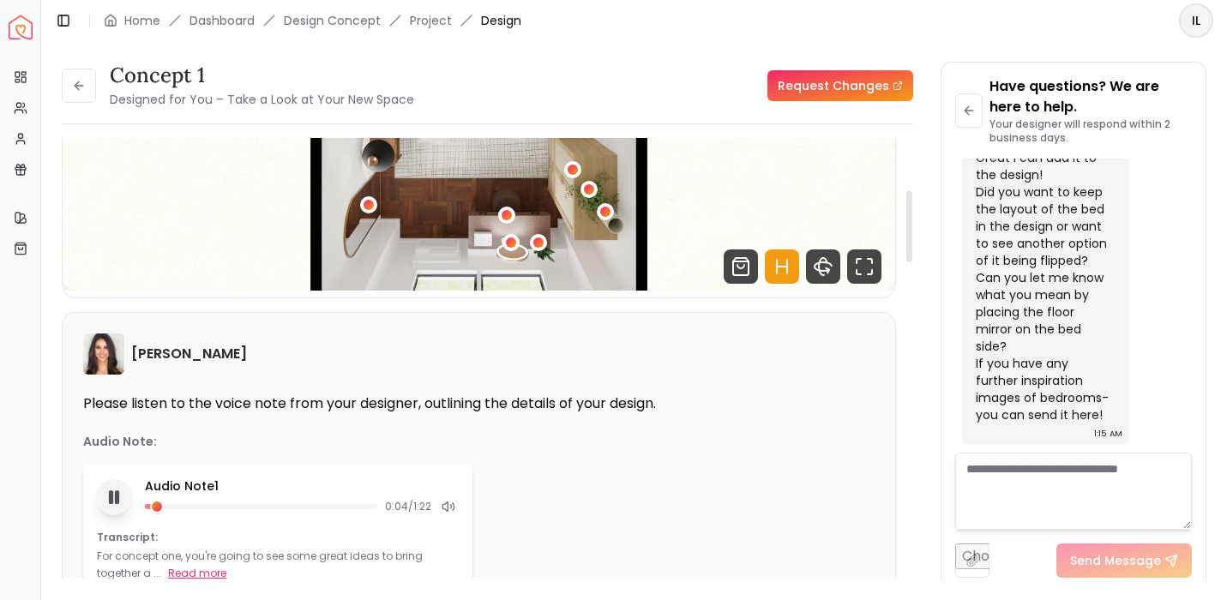
click at [209, 574] on button "Read more" at bounding box center [197, 573] width 58 height 17
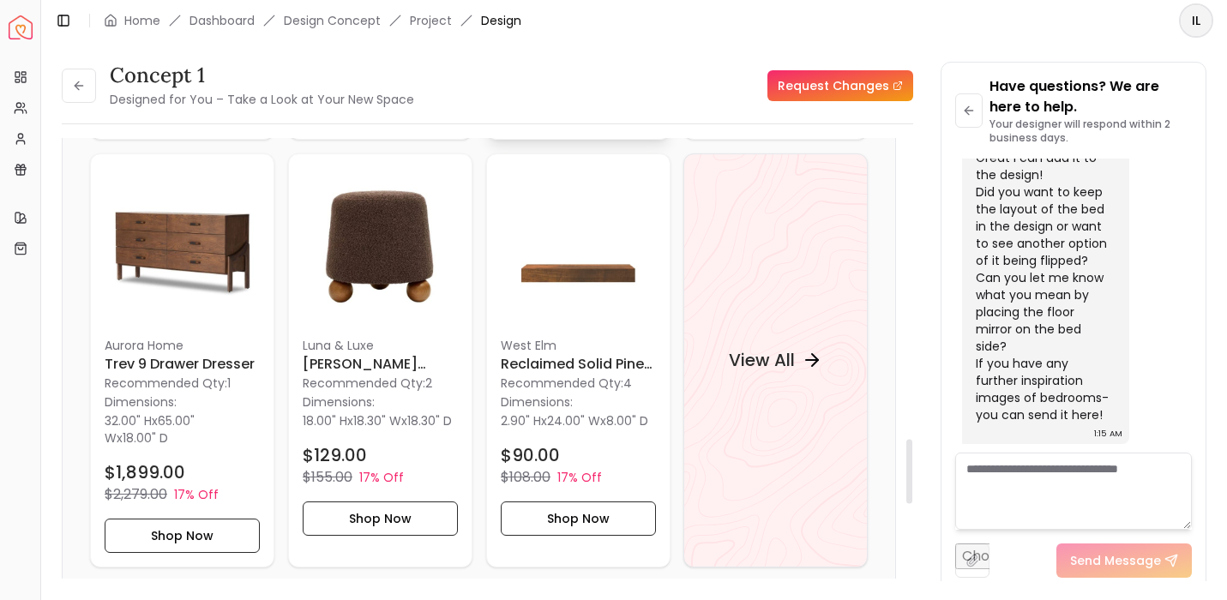
scroll to position [2047, 0]
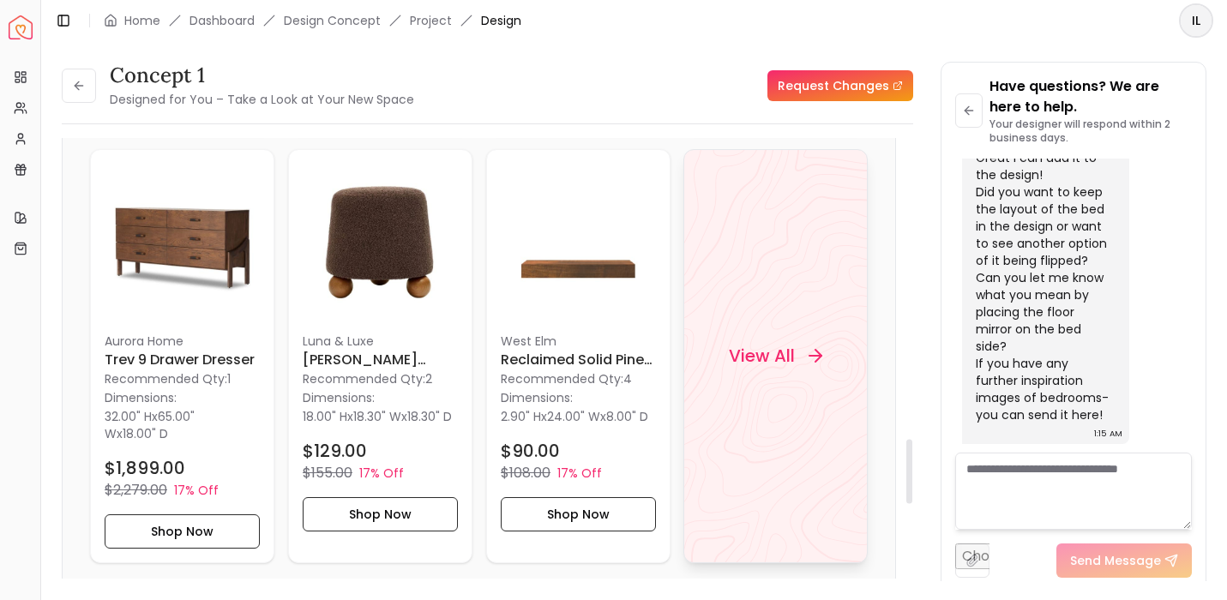
click at [775, 404] on div "View All" at bounding box center [775, 356] width 184 height 414
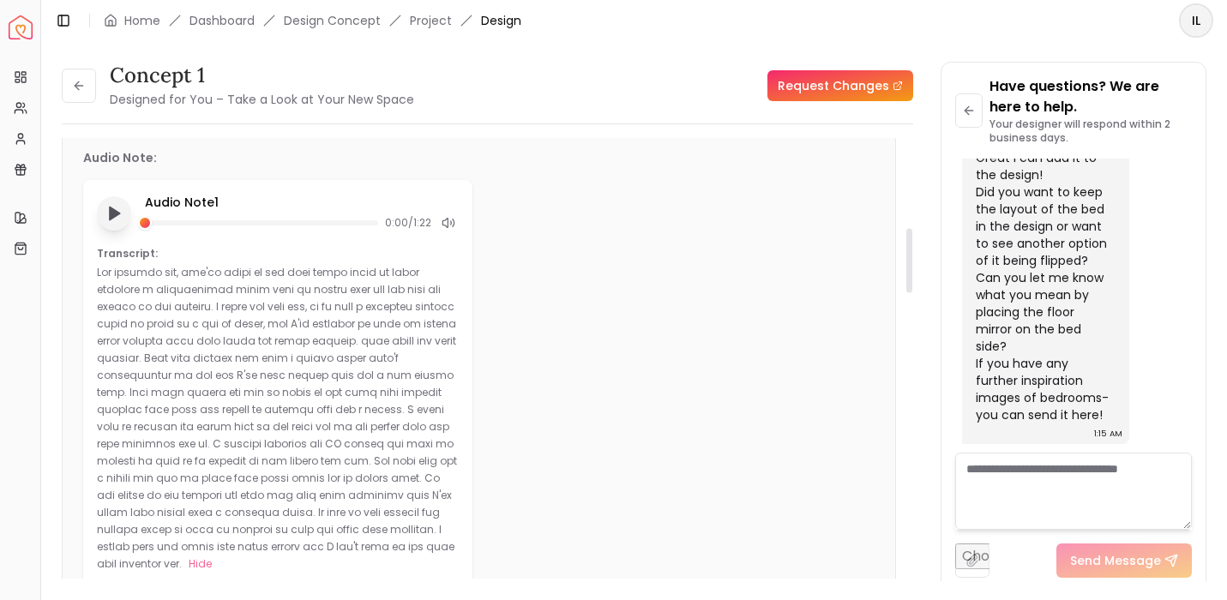
scroll to position [632, 0]
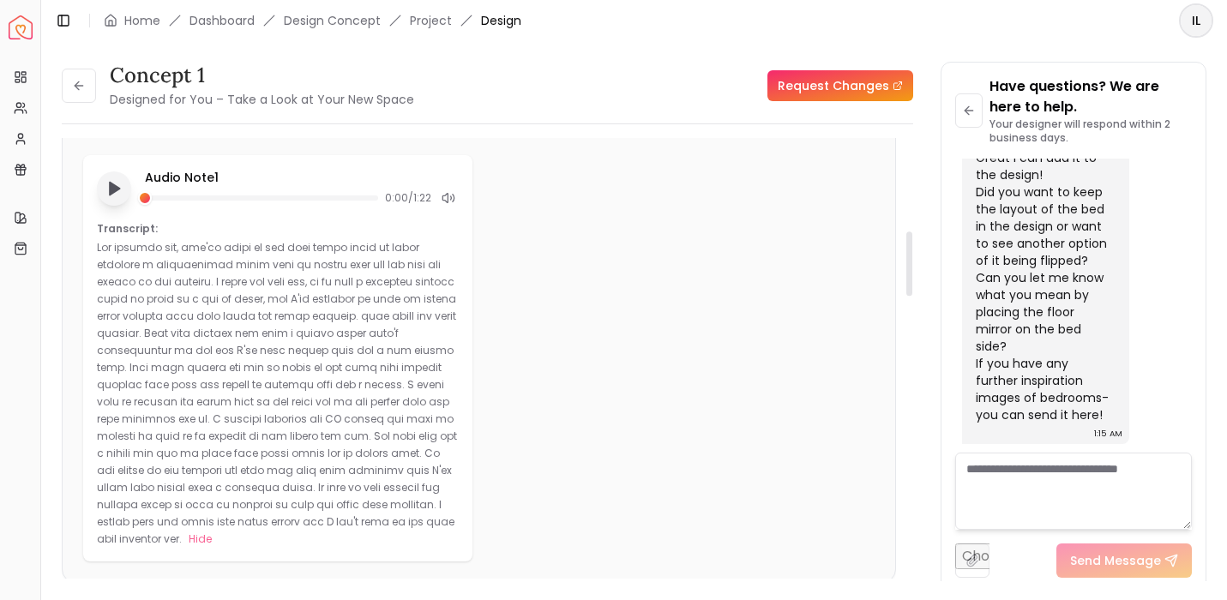
click at [828, 94] on link "Request Changes" at bounding box center [840, 85] width 146 height 31
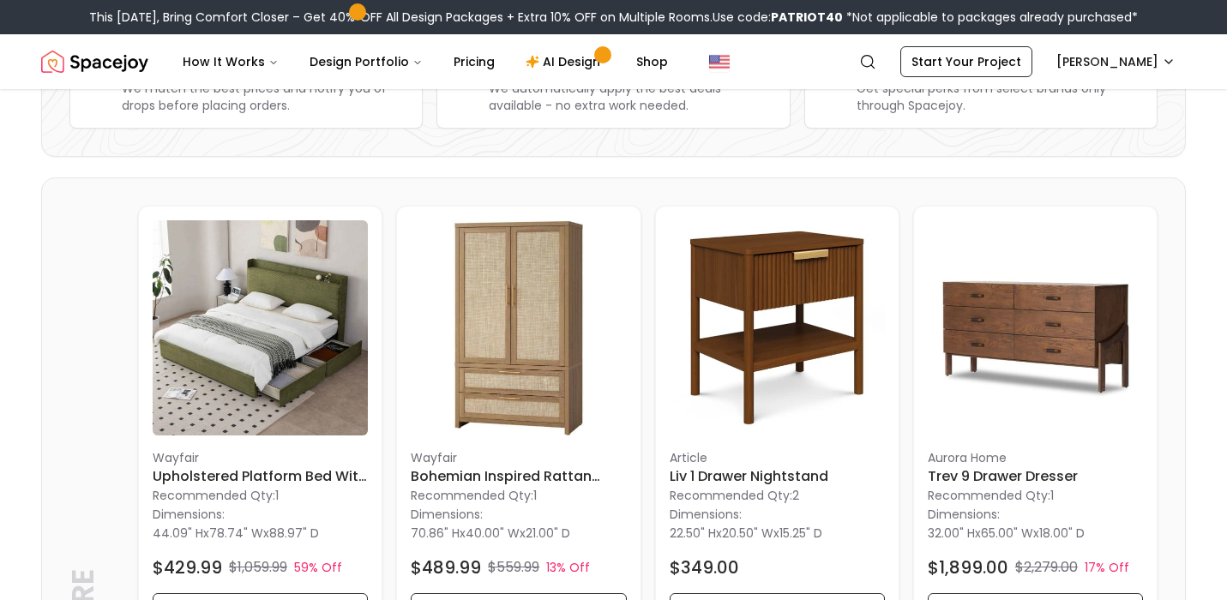
scroll to position [309, 0]
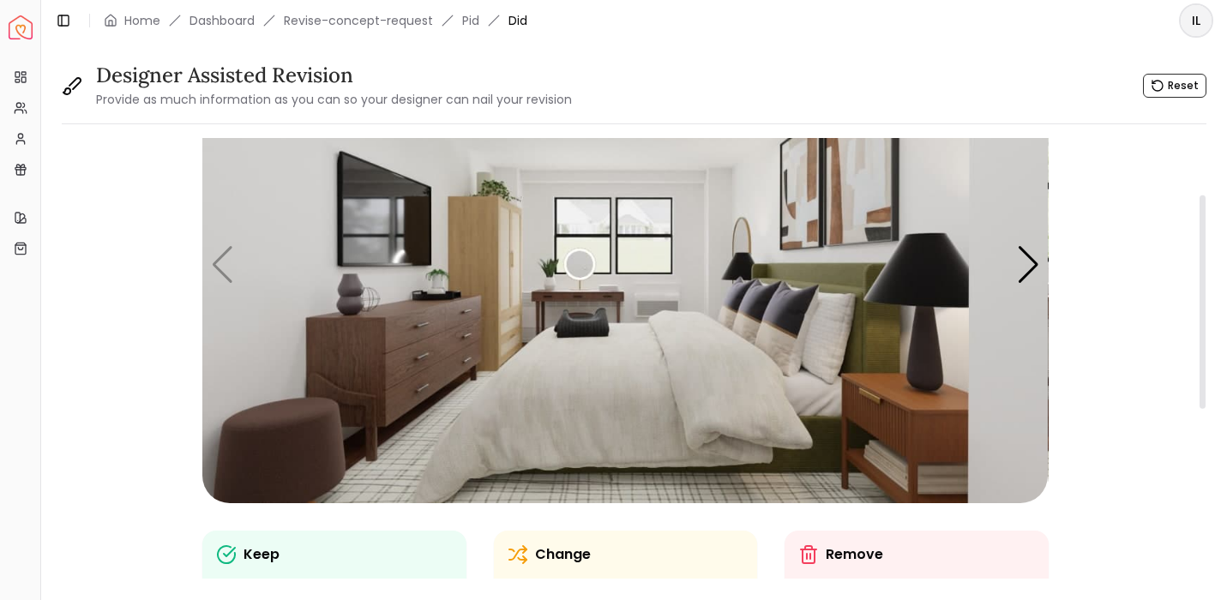
scroll to position [121, 0]
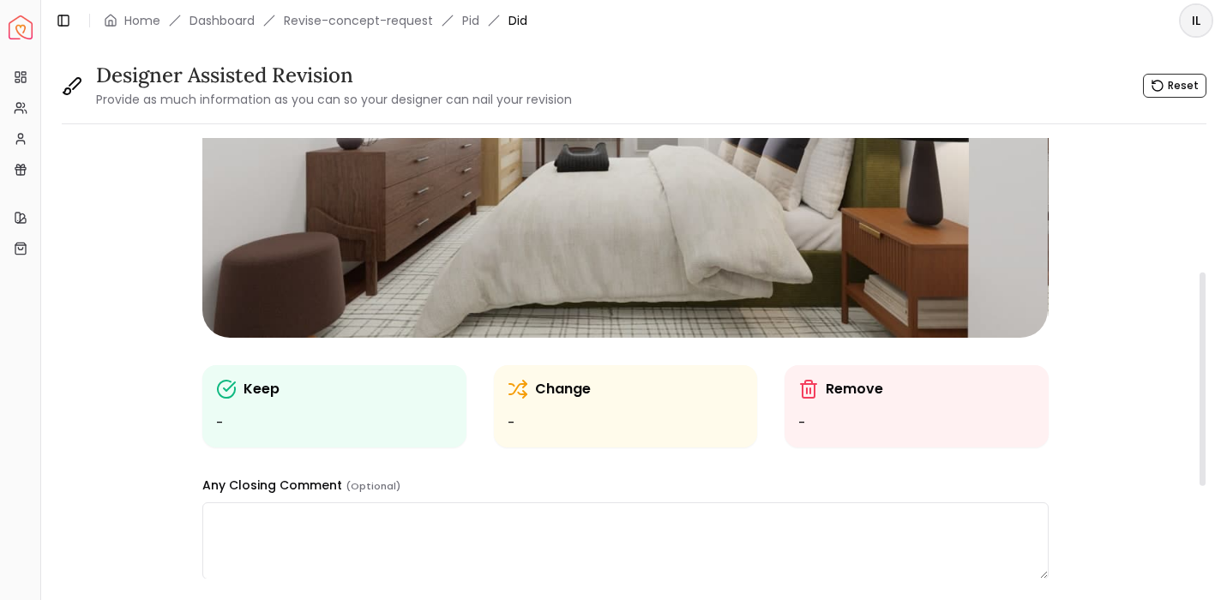
click at [560, 423] on ul "-" at bounding box center [626, 423] width 236 height 21
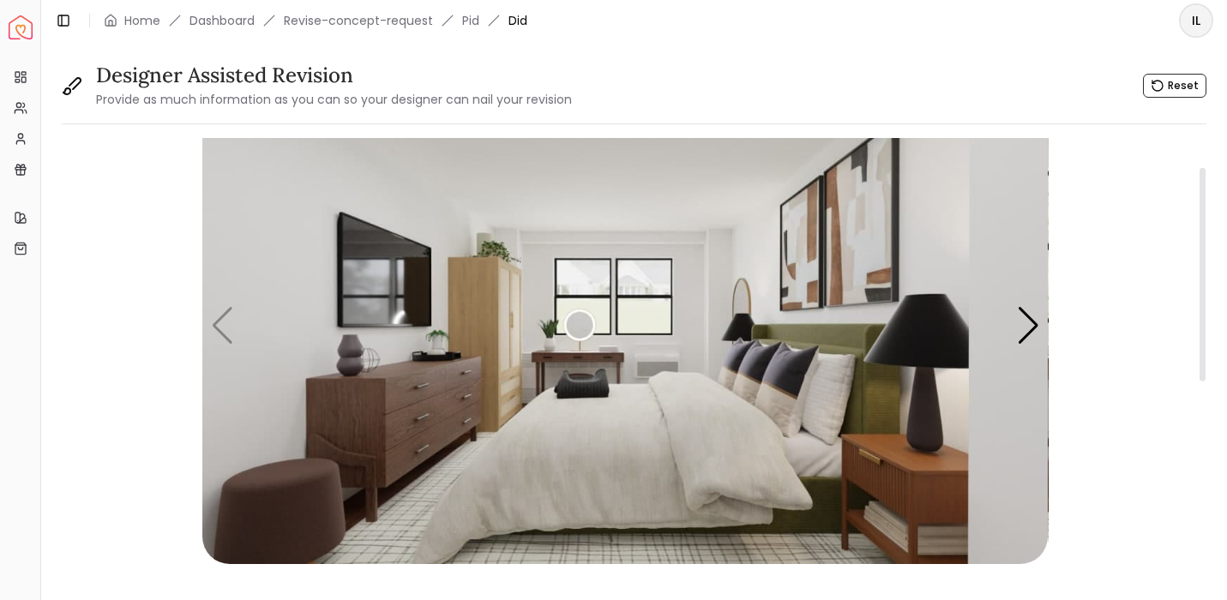
scroll to position [0, 0]
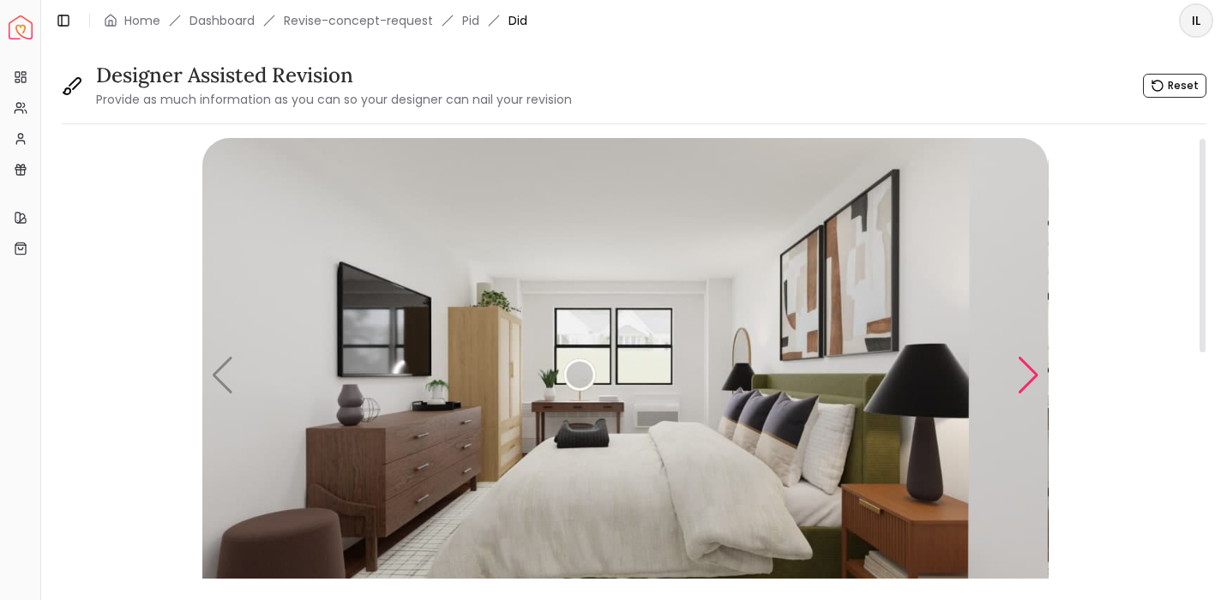
click at [1027, 373] on div "Next slide" at bounding box center [1028, 376] width 23 height 38
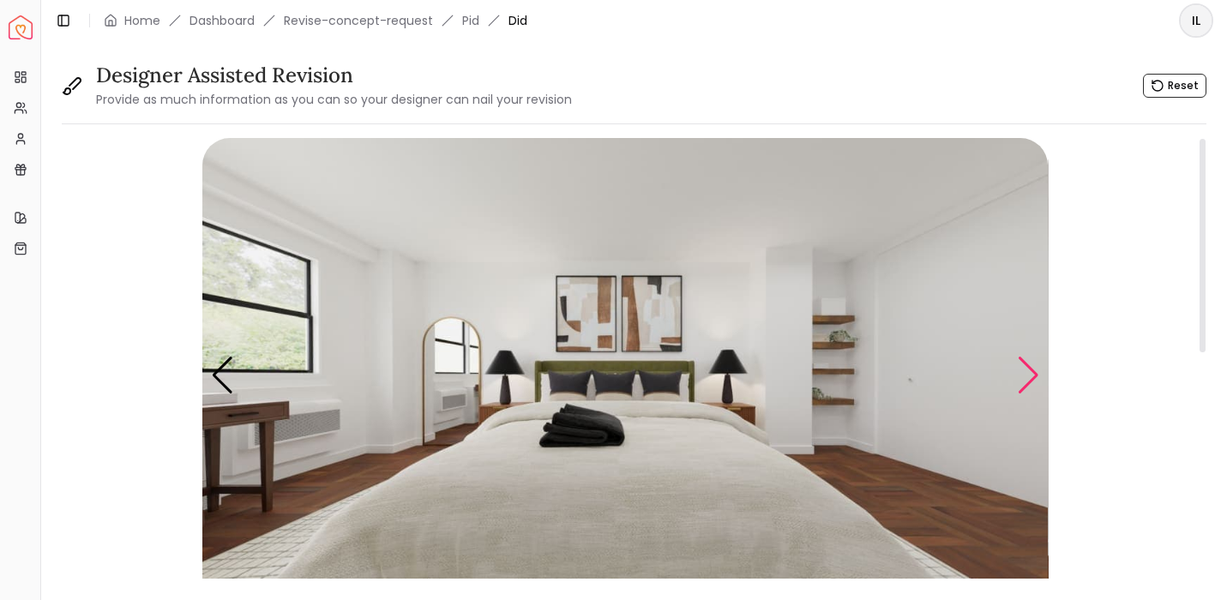
click at [1027, 373] on div "Next slide" at bounding box center [1028, 376] width 23 height 38
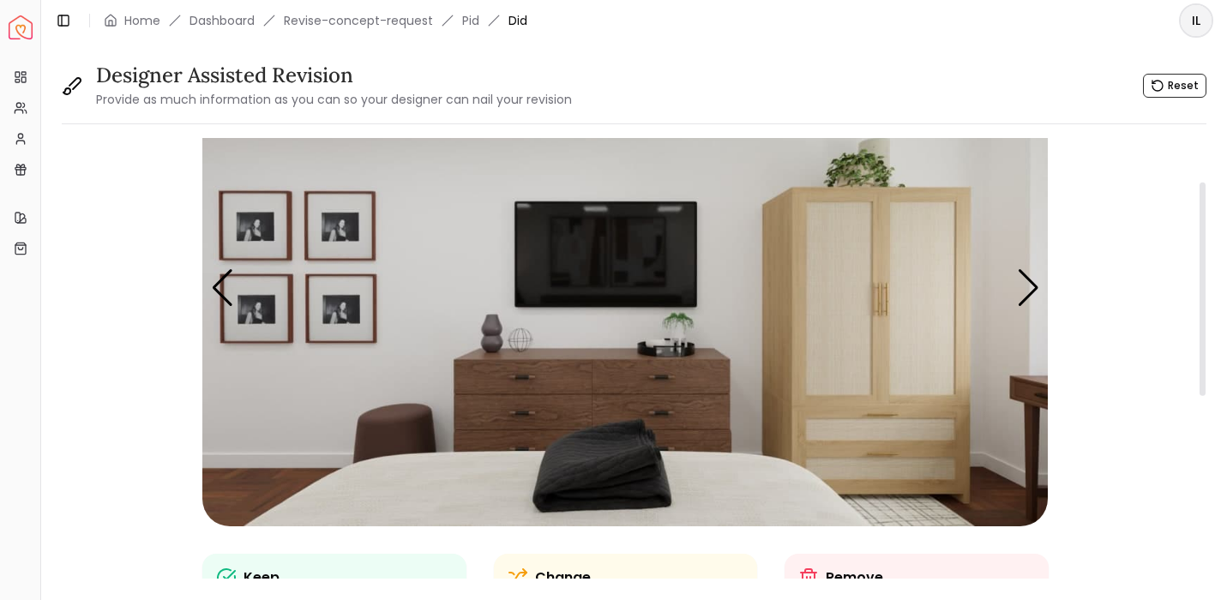
scroll to position [91, 0]
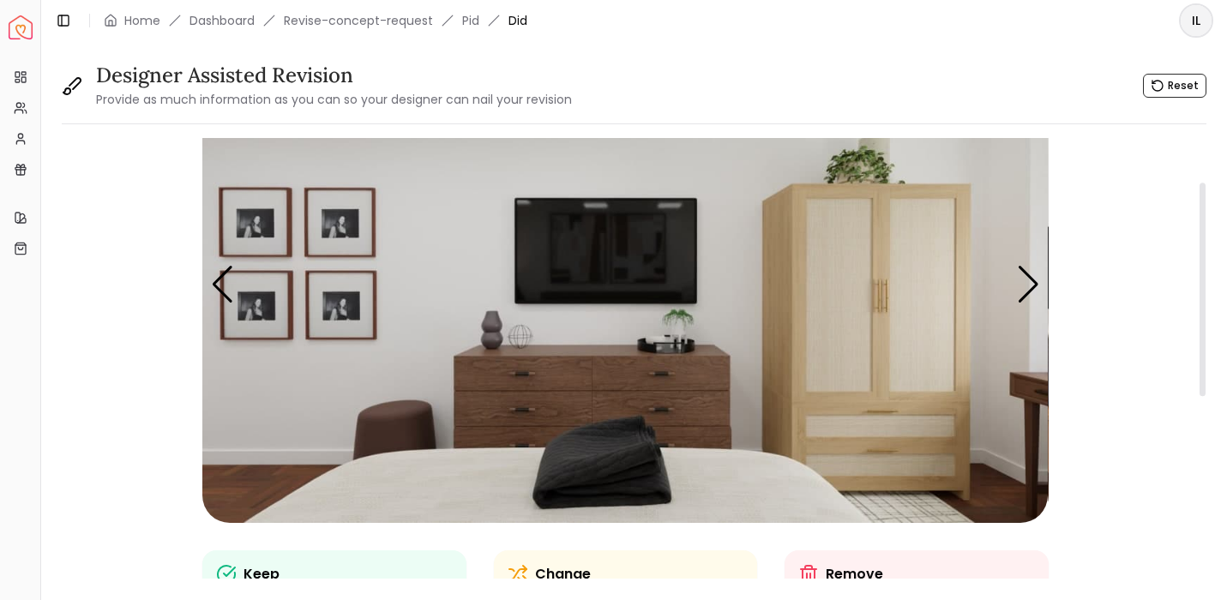
click at [829, 328] on img "3 / 5" at bounding box center [625, 285] width 846 height 476
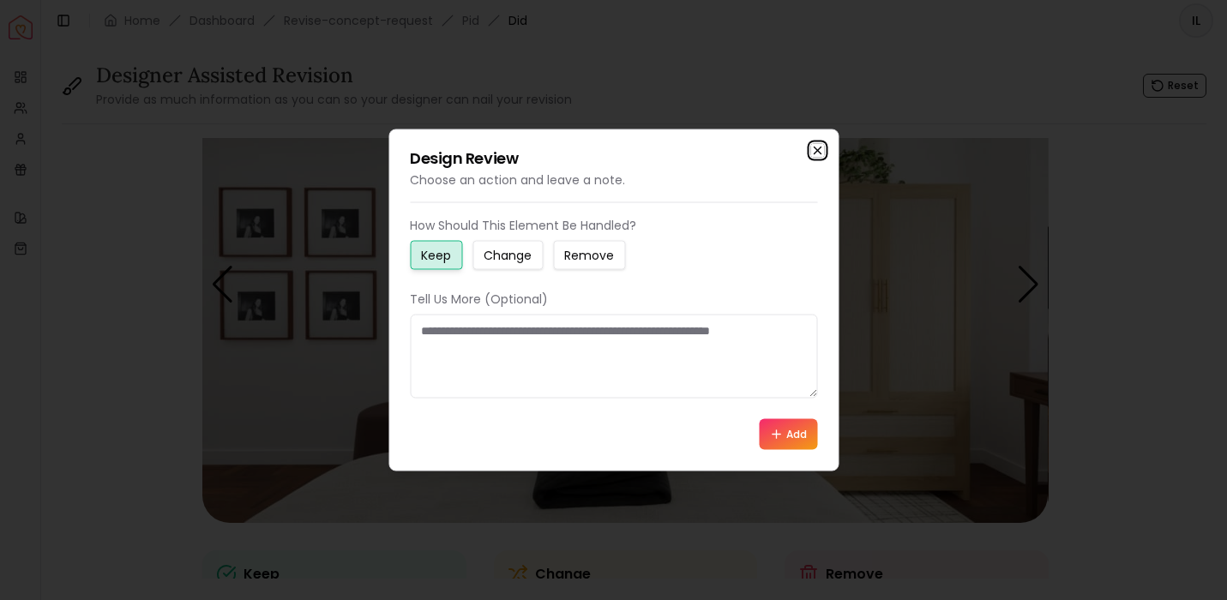
click at [812, 154] on icon "button" at bounding box center [817, 151] width 14 height 14
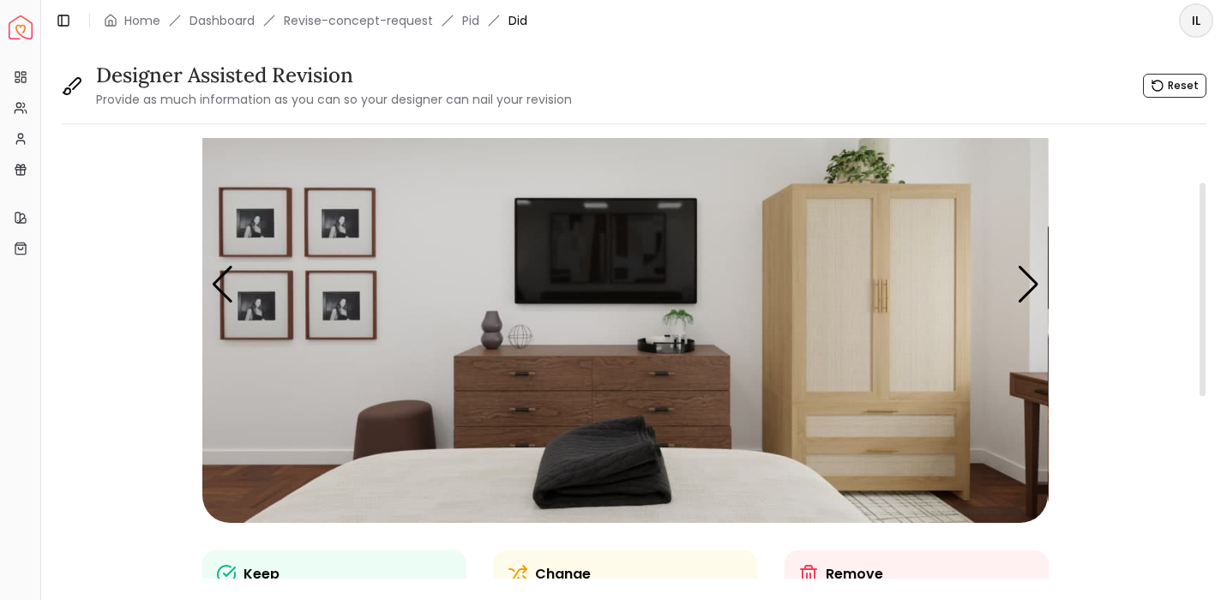
click at [894, 316] on img "3 / 5" at bounding box center [625, 285] width 846 height 476
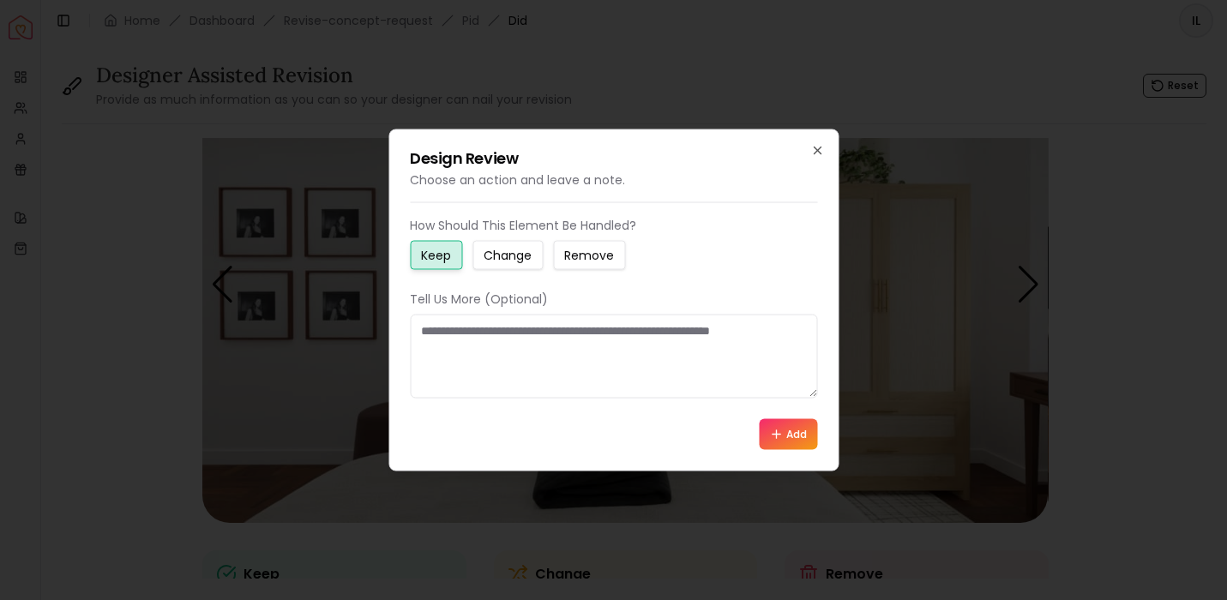
click at [499, 256] on small "Change" at bounding box center [508, 255] width 48 height 17
click at [520, 352] on textarea at bounding box center [613, 357] width 407 height 84
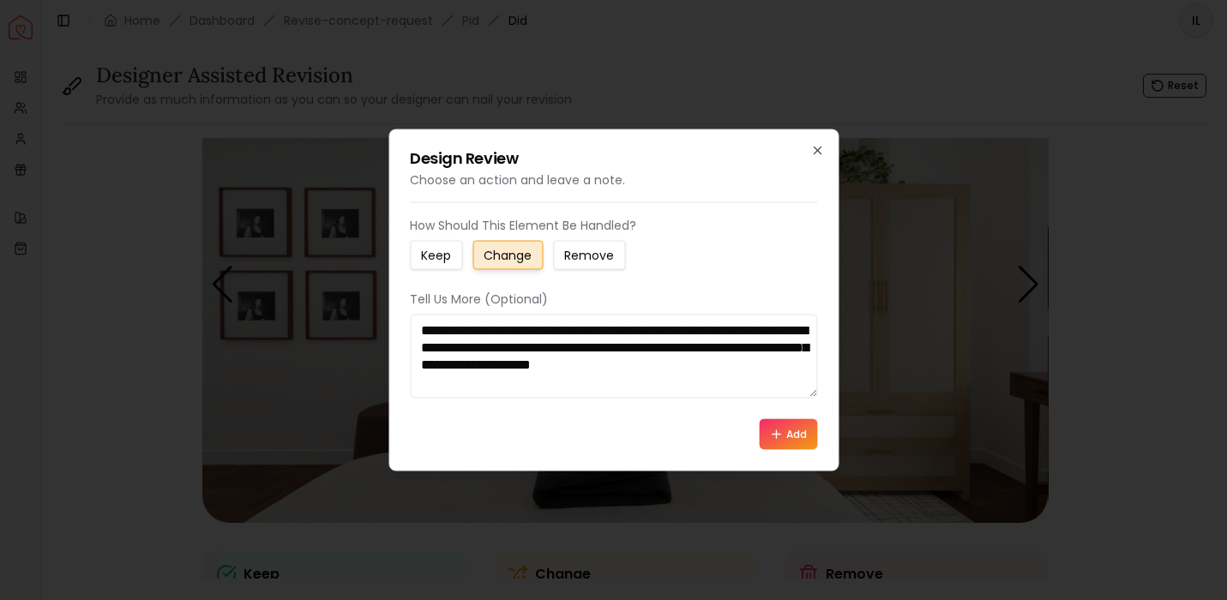
type textarea "**********"
click at [789, 437] on button "Add" at bounding box center [788, 434] width 58 height 31
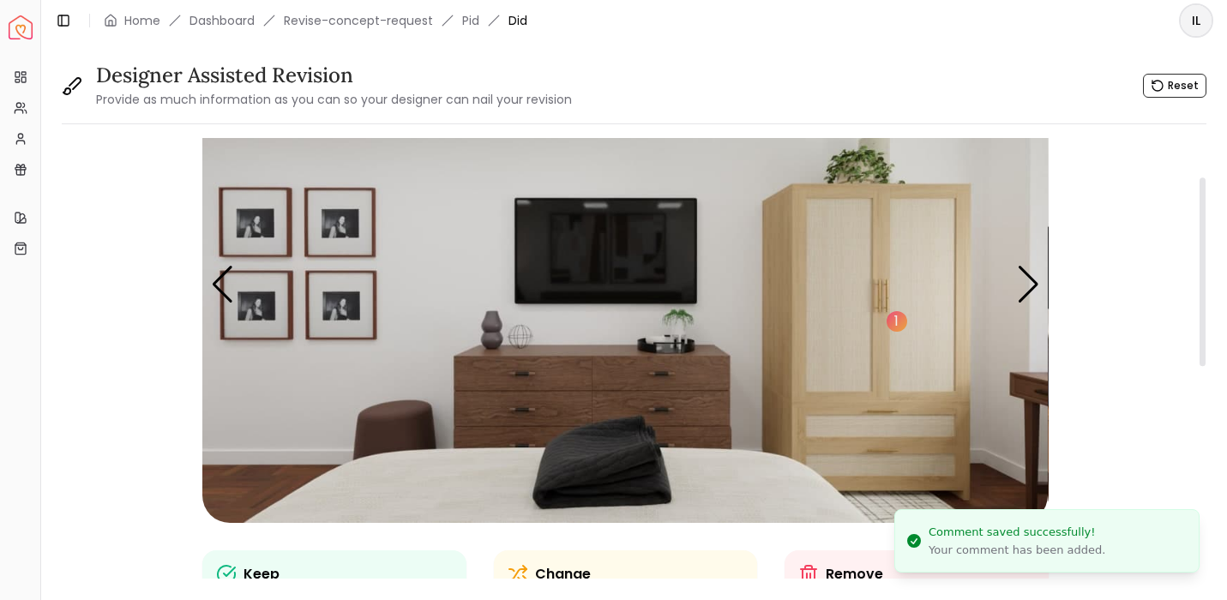
click at [593, 389] on img "3 / 5" at bounding box center [625, 285] width 846 height 476
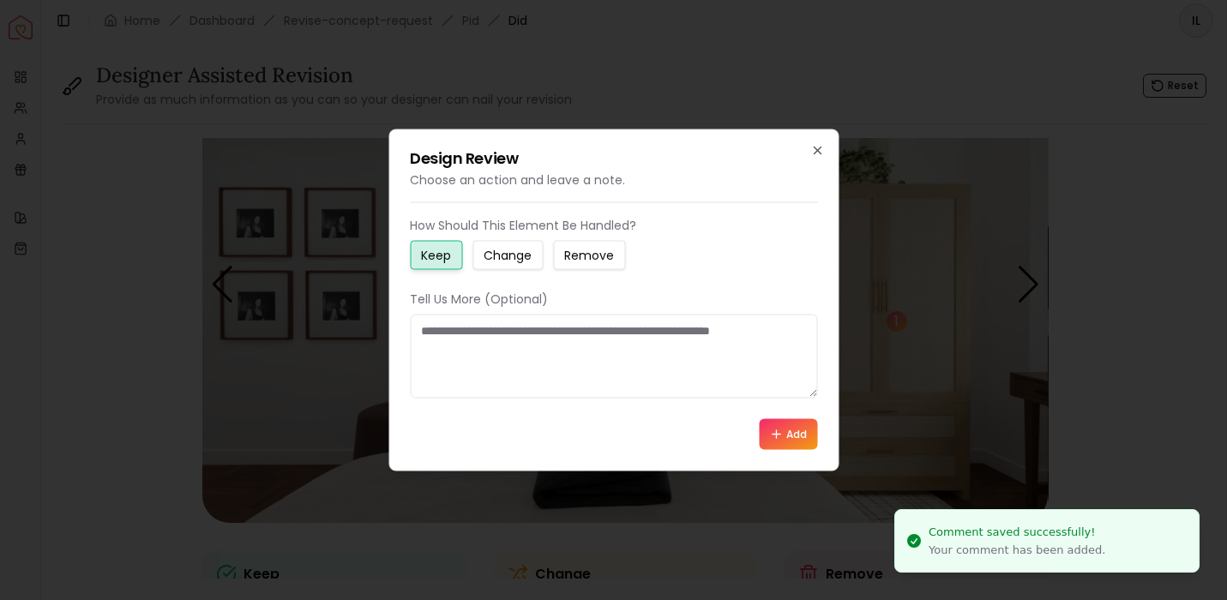
click at [580, 367] on textarea at bounding box center [613, 357] width 407 height 84
click at [509, 269] on button "Change" at bounding box center [507, 255] width 70 height 29
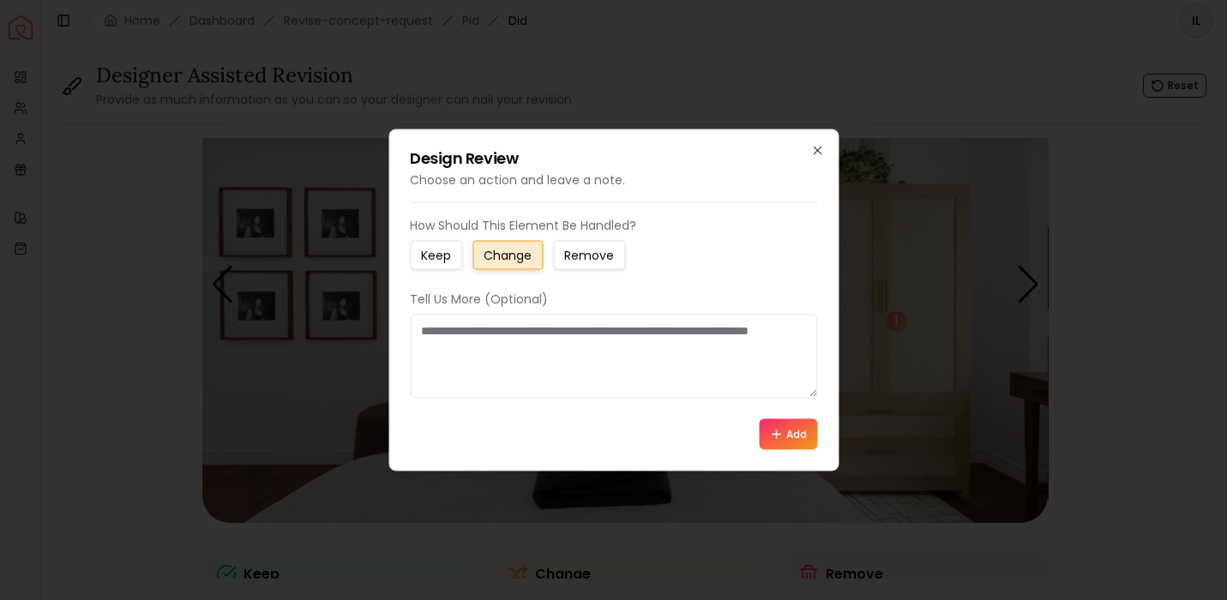
click at [505, 330] on textarea at bounding box center [613, 357] width 407 height 84
type textarea "**********"
click at [815, 157] on h2 "Design Review" at bounding box center [613, 158] width 407 height 15
click at [817, 149] on icon "button" at bounding box center [817, 150] width 7 height 7
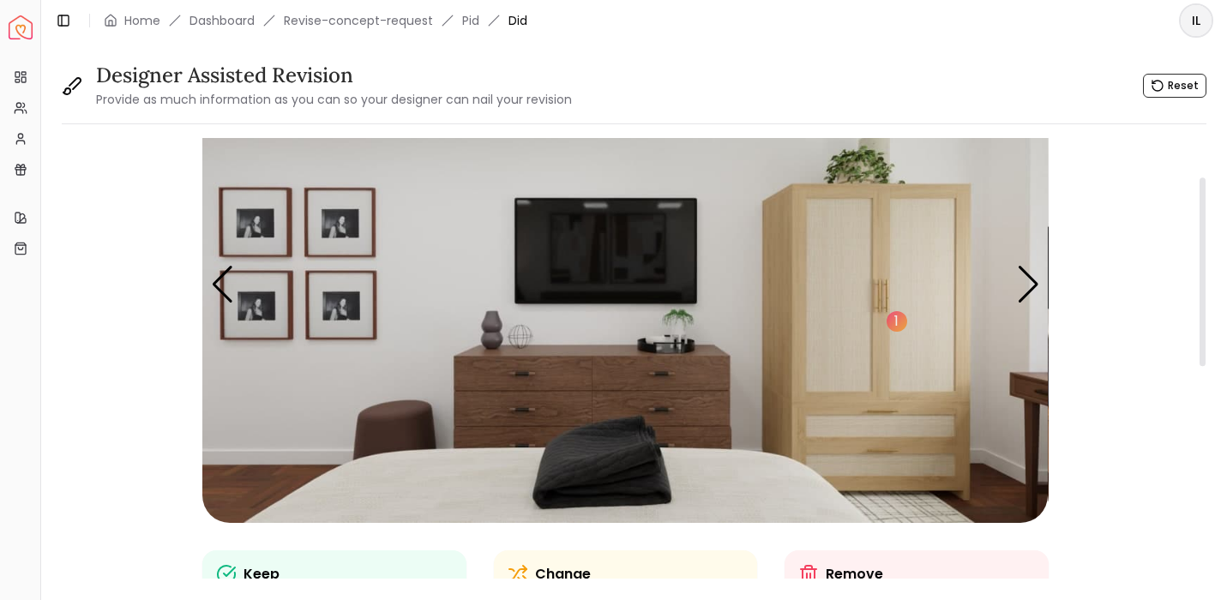
click at [644, 378] on img "3 / 5" at bounding box center [625, 285] width 846 height 476
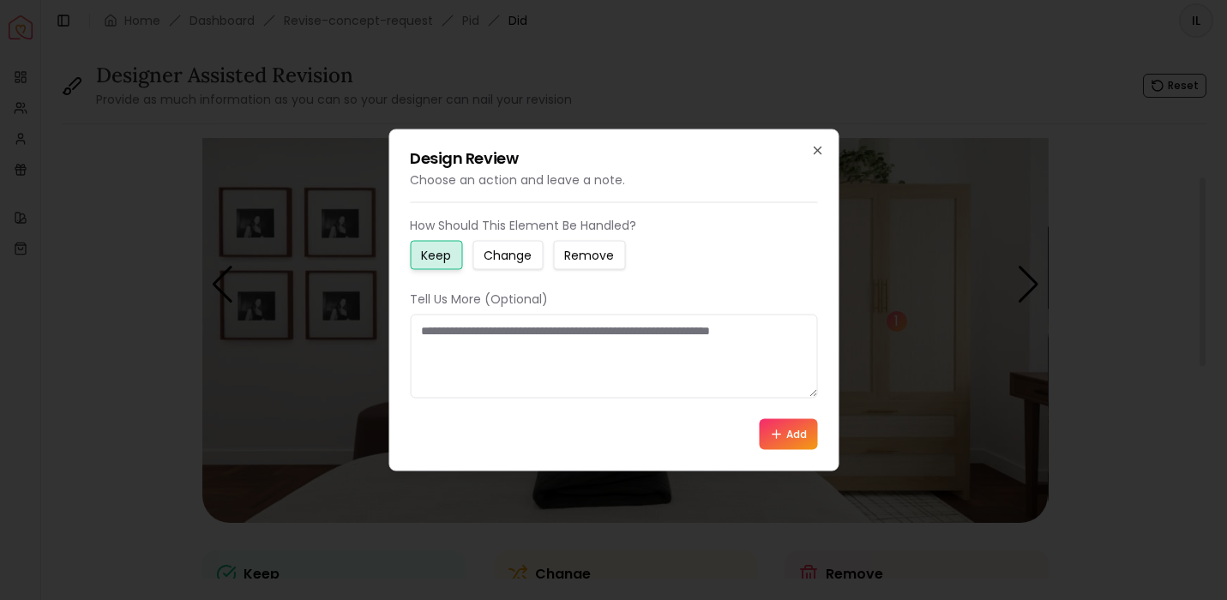
click at [612, 348] on textarea at bounding box center [613, 357] width 407 height 84
click at [516, 245] on button "Change" at bounding box center [507, 255] width 70 height 29
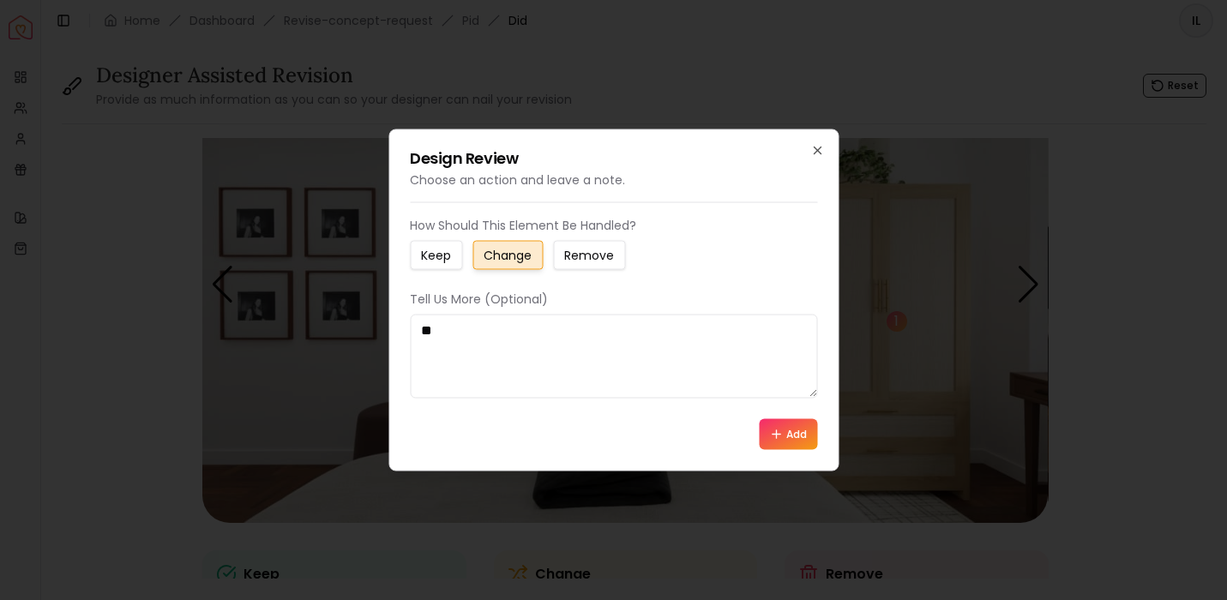
click at [490, 337] on textarea "*" at bounding box center [613, 357] width 407 height 84
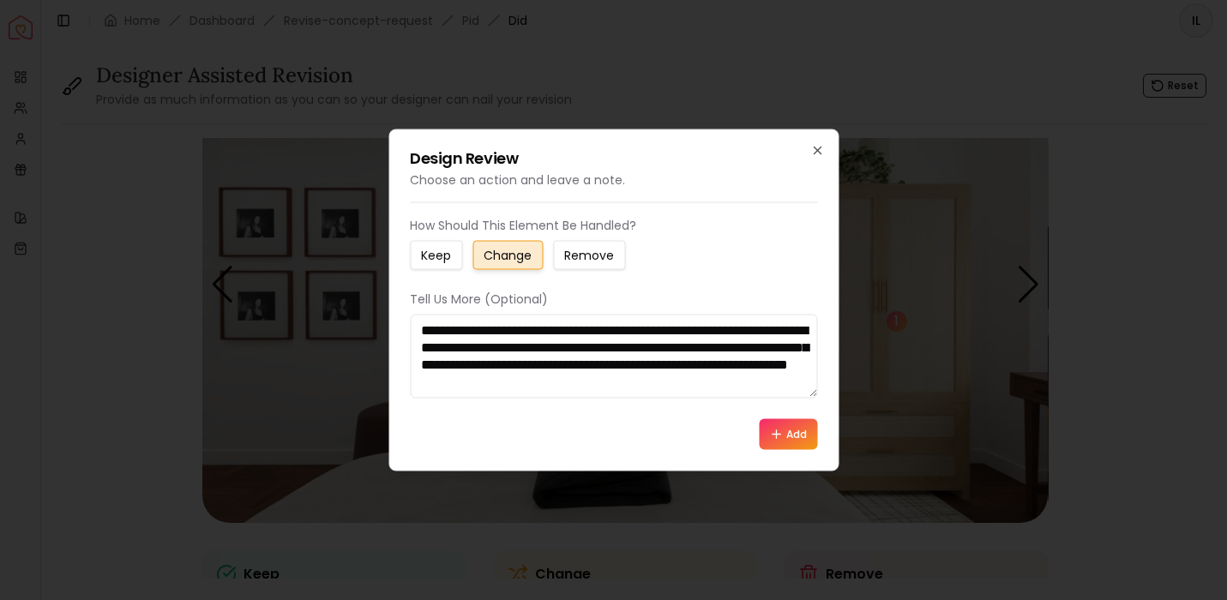
scroll to position [11, 0]
type textarea "**********"
click at [772, 436] on icon at bounding box center [776, 435] width 14 height 14
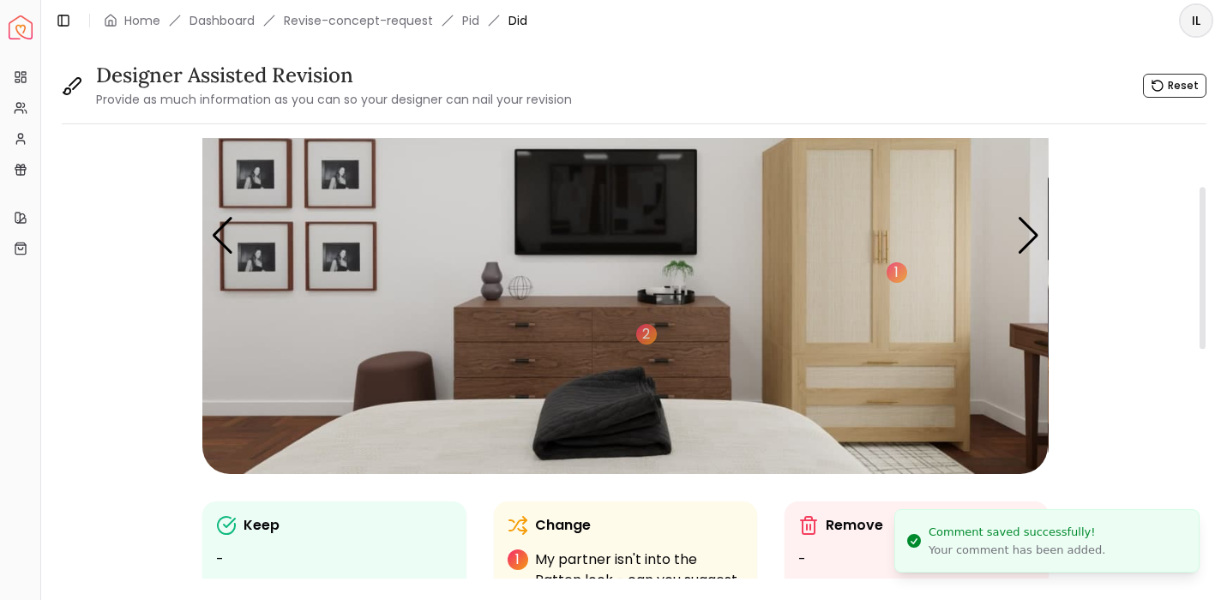
scroll to position [121, 0]
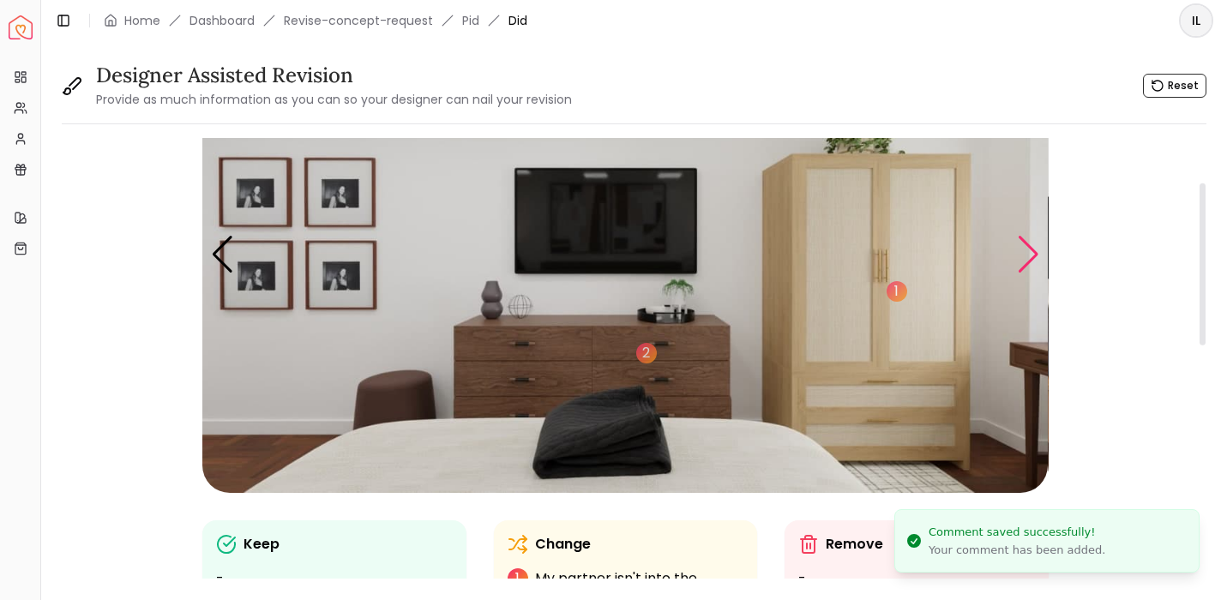
click at [1030, 262] on div "Next slide" at bounding box center [1028, 255] width 23 height 38
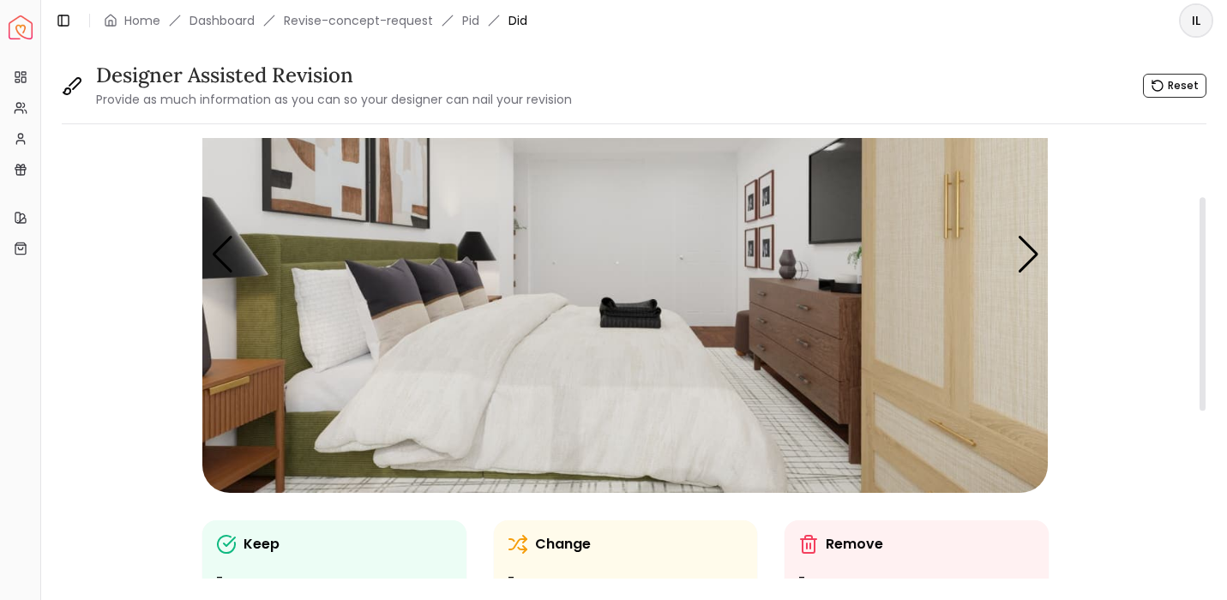
click at [547, 401] on img "4 / 5" at bounding box center [625, 255] width 846 height 476
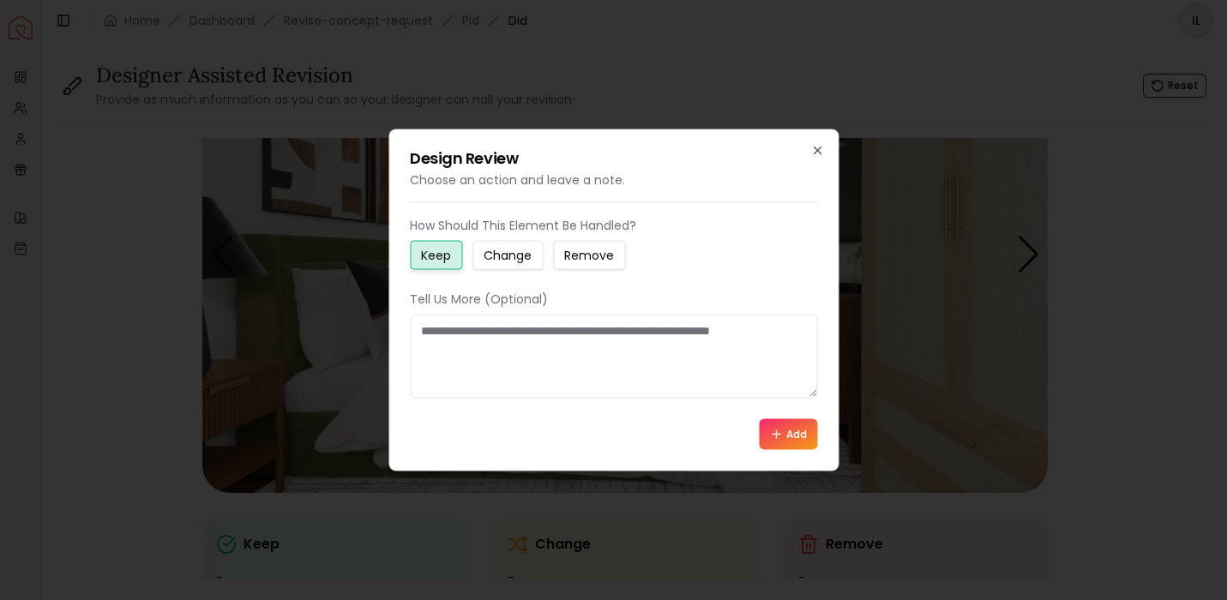
click at [806, 147] on div "Design Review Choose an action and leave a note. How Should This Element Be Han…" at bounding box center [613, 300] width 450 height 342
click at [823, 147] on icon "button" at bounding box center [817, 151] width 14 height 14
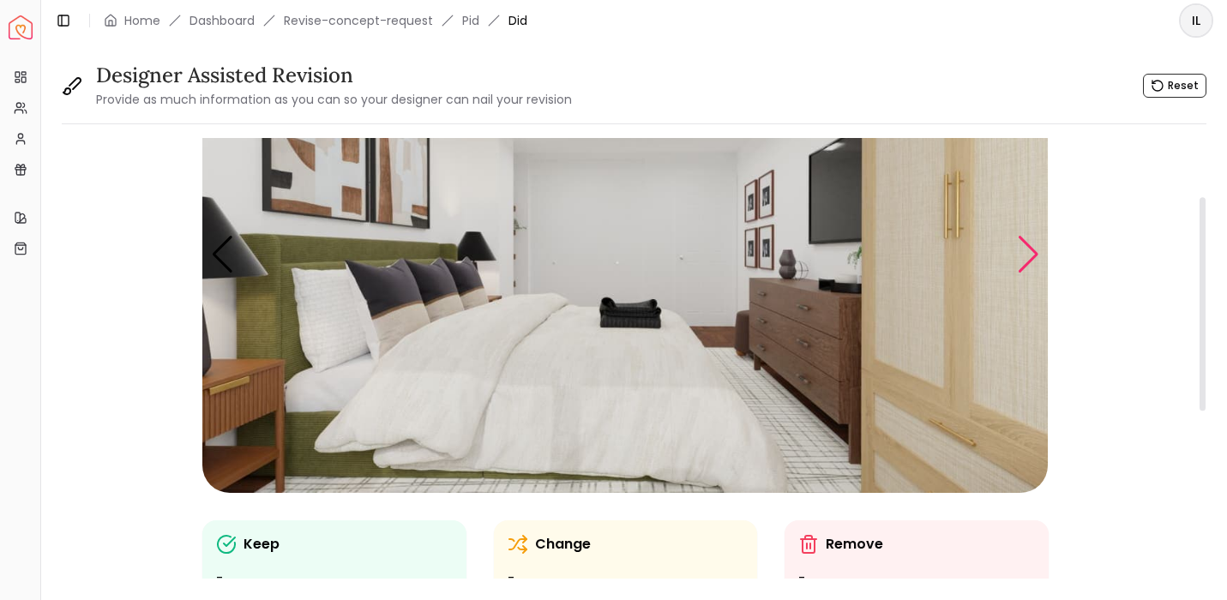
click at [1036, 251] on div "Next slide" at bounding box center [1028, 255] width 23 height 38
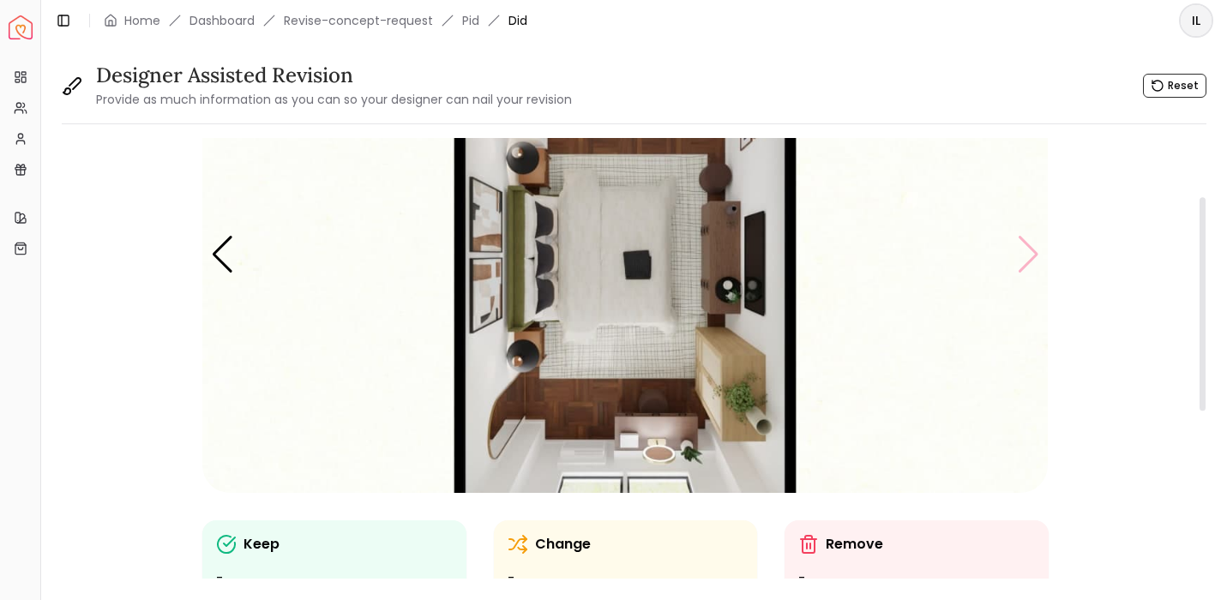
click at [1036, 251] on img "5 / 5" at bounding box center [625, 255] width 846 height 476
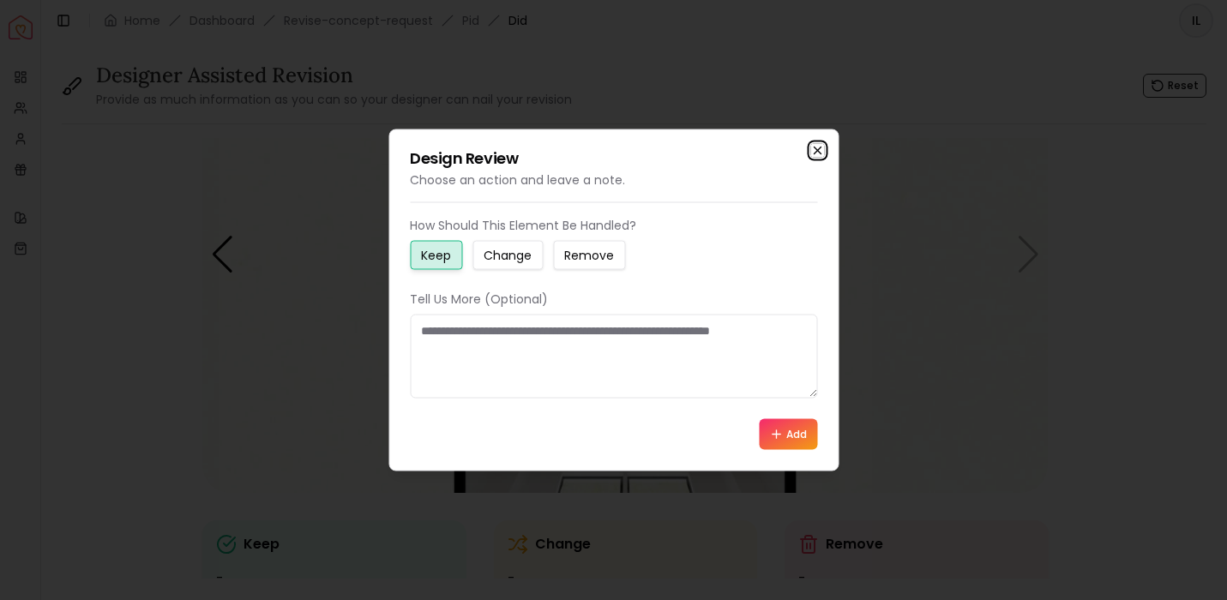
click at [822, 151] on icon "button" at bounding box center [817, 151] width 14 height 14
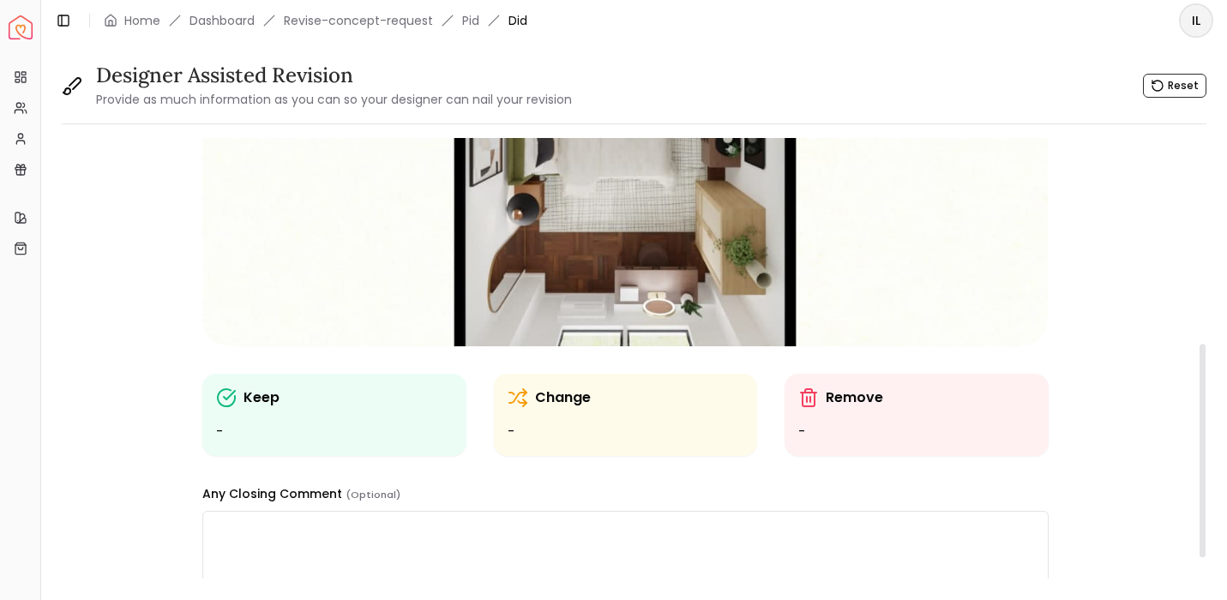
scroll to position [495, 0]
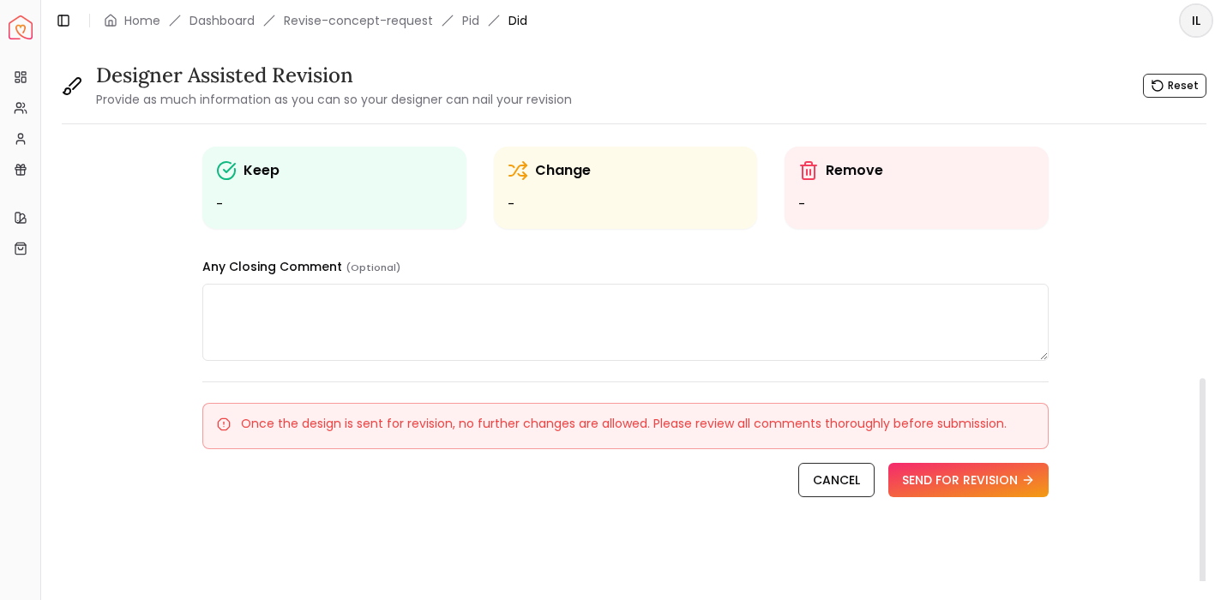
click at [829, 336] on textarea at bounding box center [625, 322] width 846 height 77
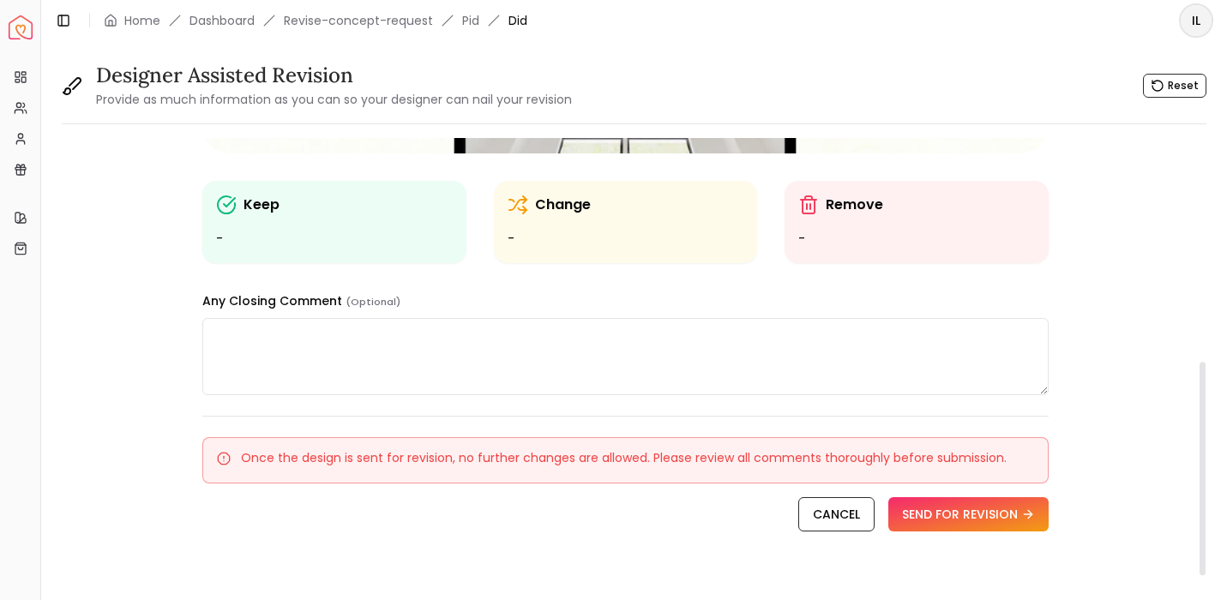
scroll to position [456, 0]
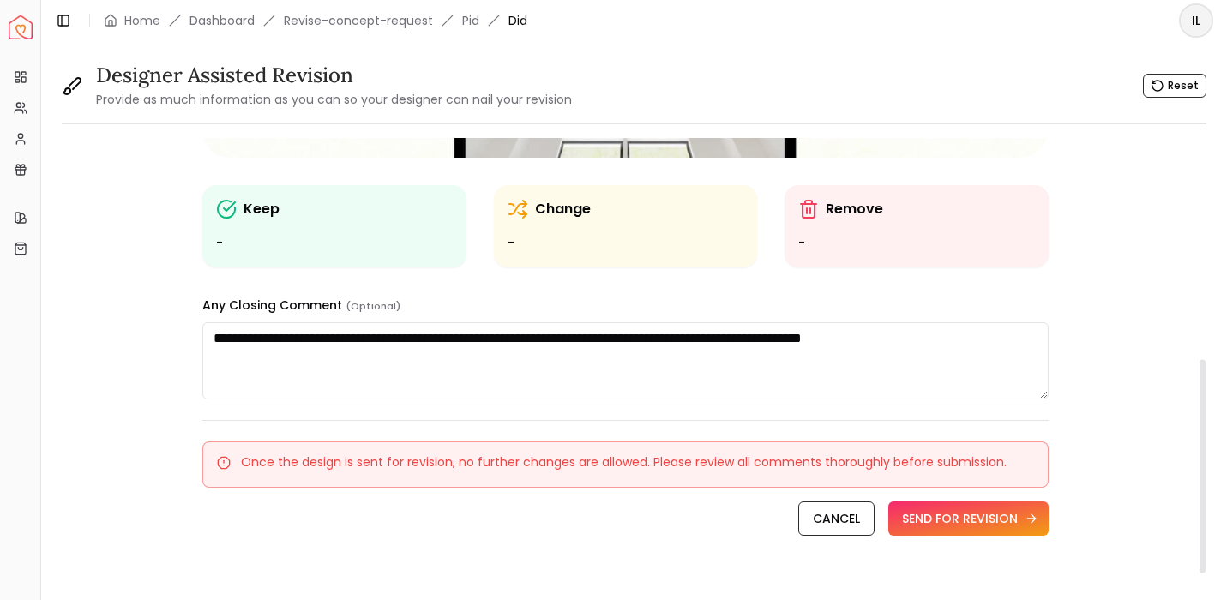
type textarea "**********"
click at [984, 521] on button "SEND FOR REVISION" at bounding box center [968, 519] width 160 height 34
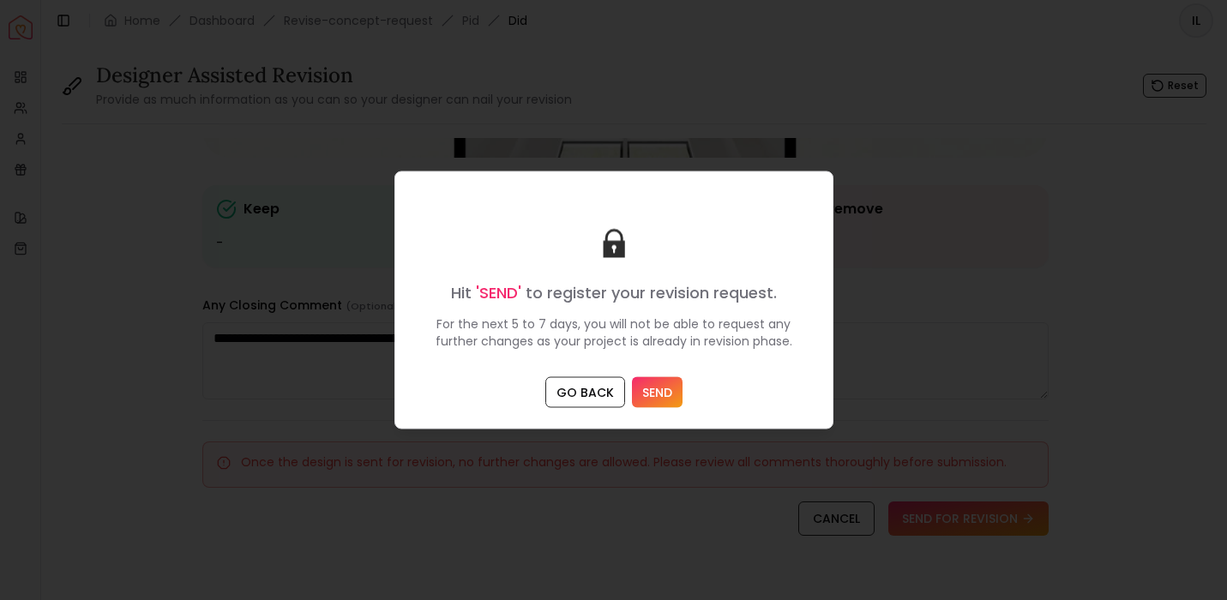
click at [651, 400] on button "SEND" at bounding box center [657, 392] width 51 height 31
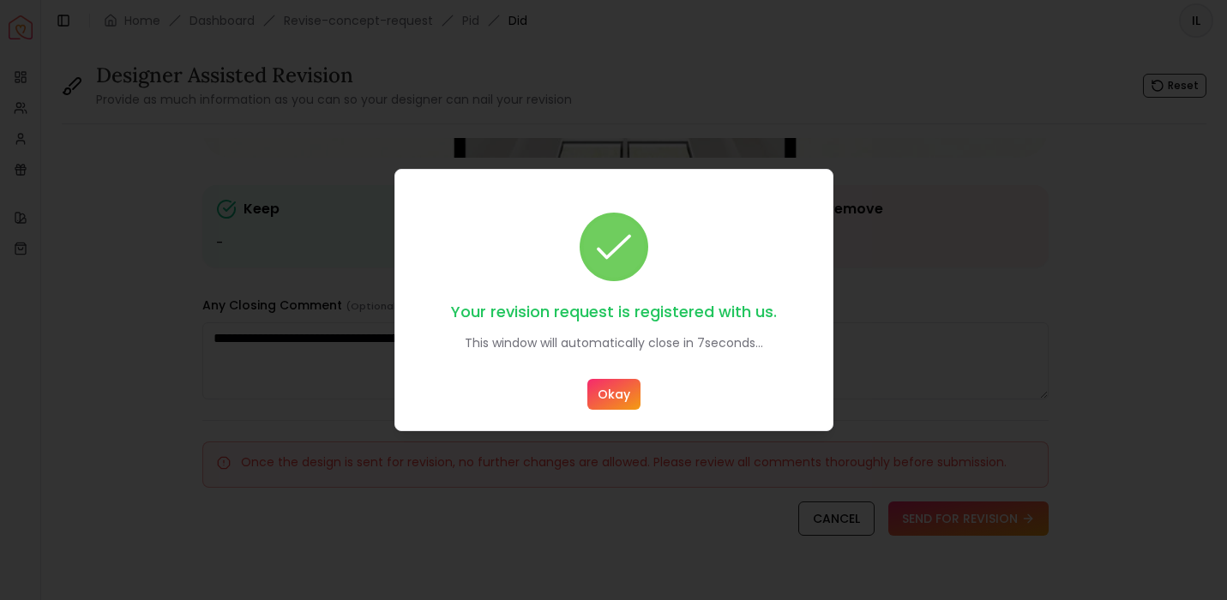
click at [611, 400] on button "Okay" at bounding box center [613, 394] width 53 height 31
